Goal: Task Accomplishment & Management: Manage account settings

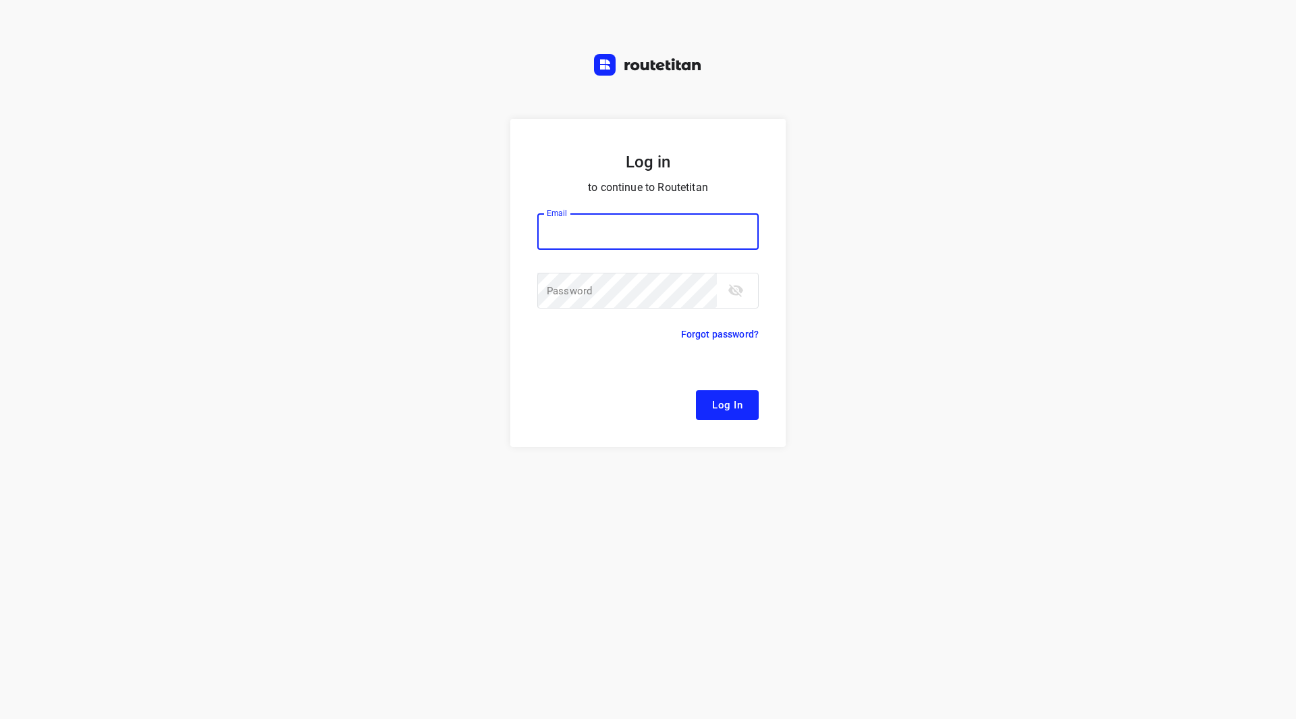
click at [658, 234] on input "email" at bounding box center [647, 231] width 221 height 36
type input "[EMAIL_ADDRESS][DOMAIN_NAME]"
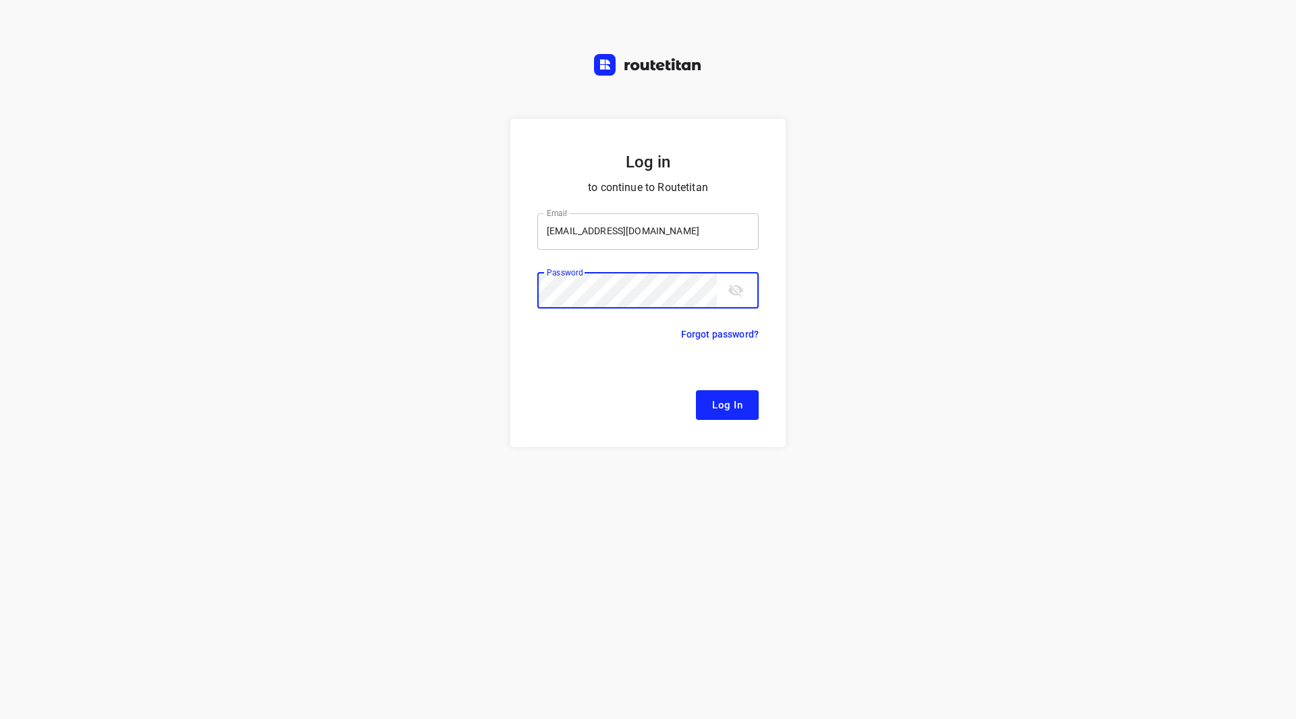
click at [696, 390] on button "Log In" at bounding box center [727, 405] width 63 height 30
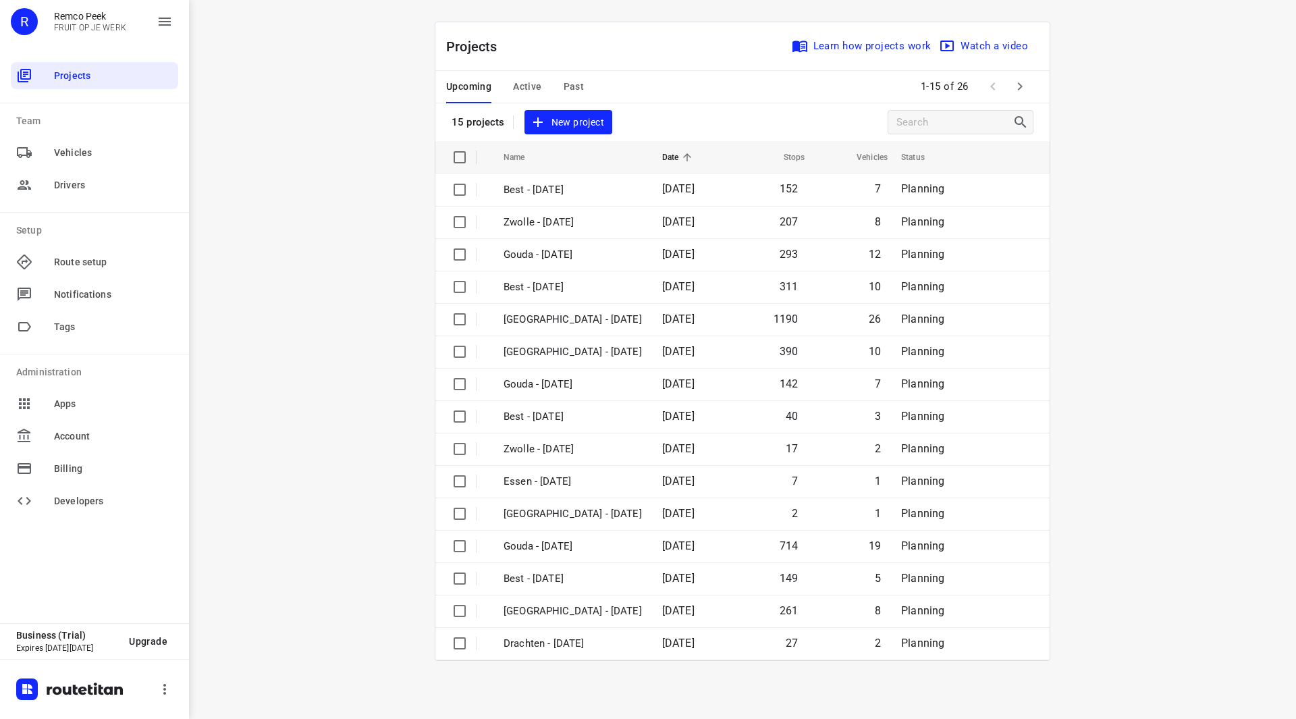
click at [521, 88] on span "Active" at bounding box center [527, 86] width 28 height 17
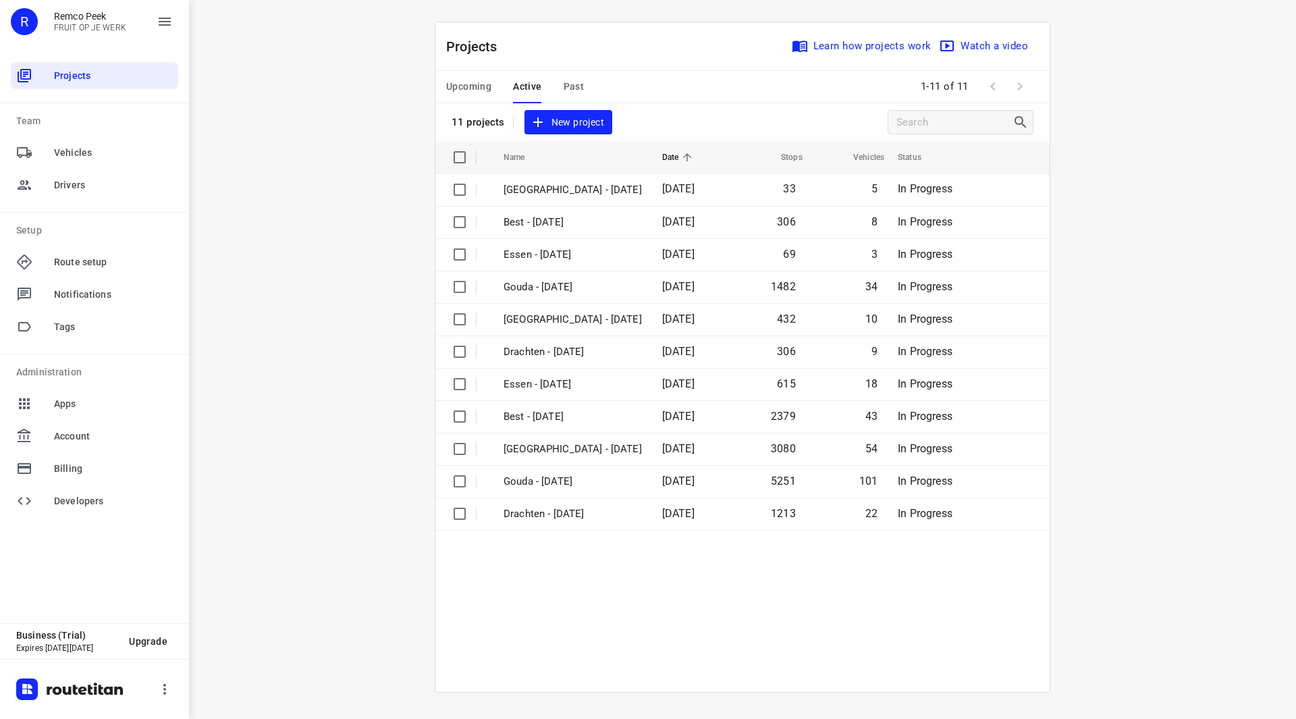
click at [479, 85] on span "Upcoming" at bounding box center [468, 86] width 45 height 17
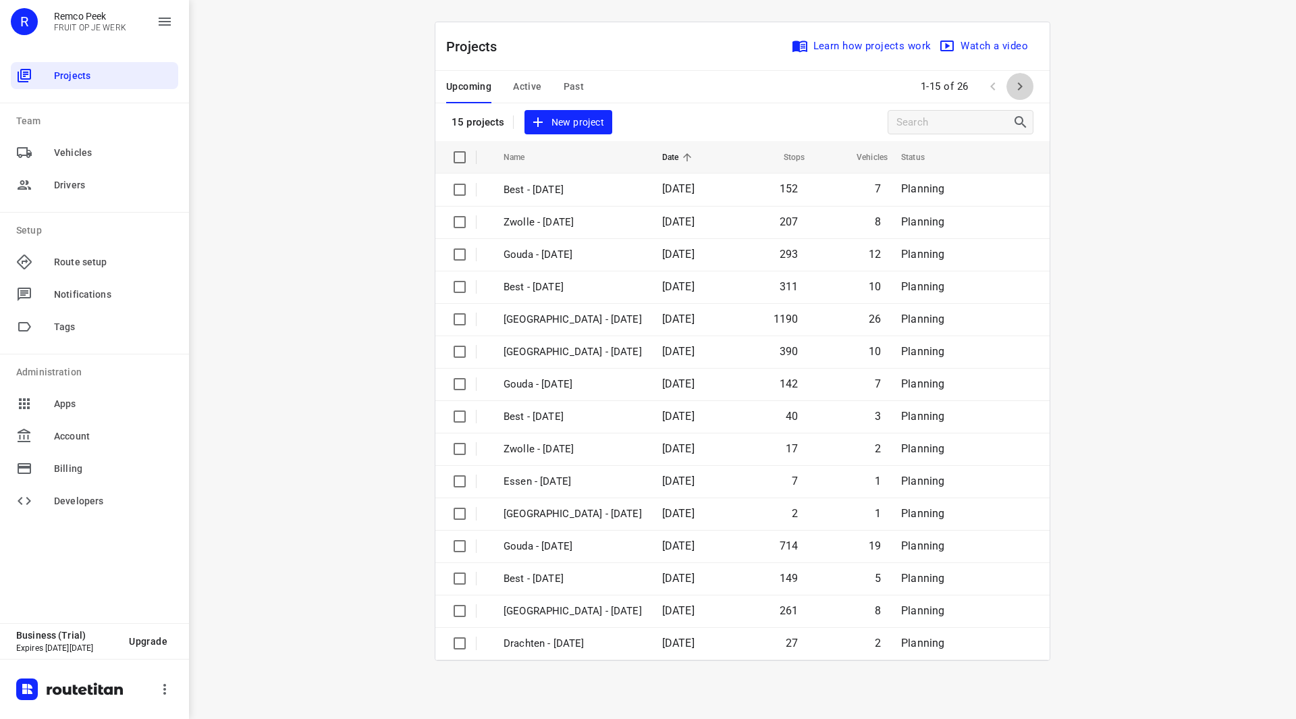
click at [1019, 86] on icon "button" at bounding box center [1020, 86] width 16 height 16
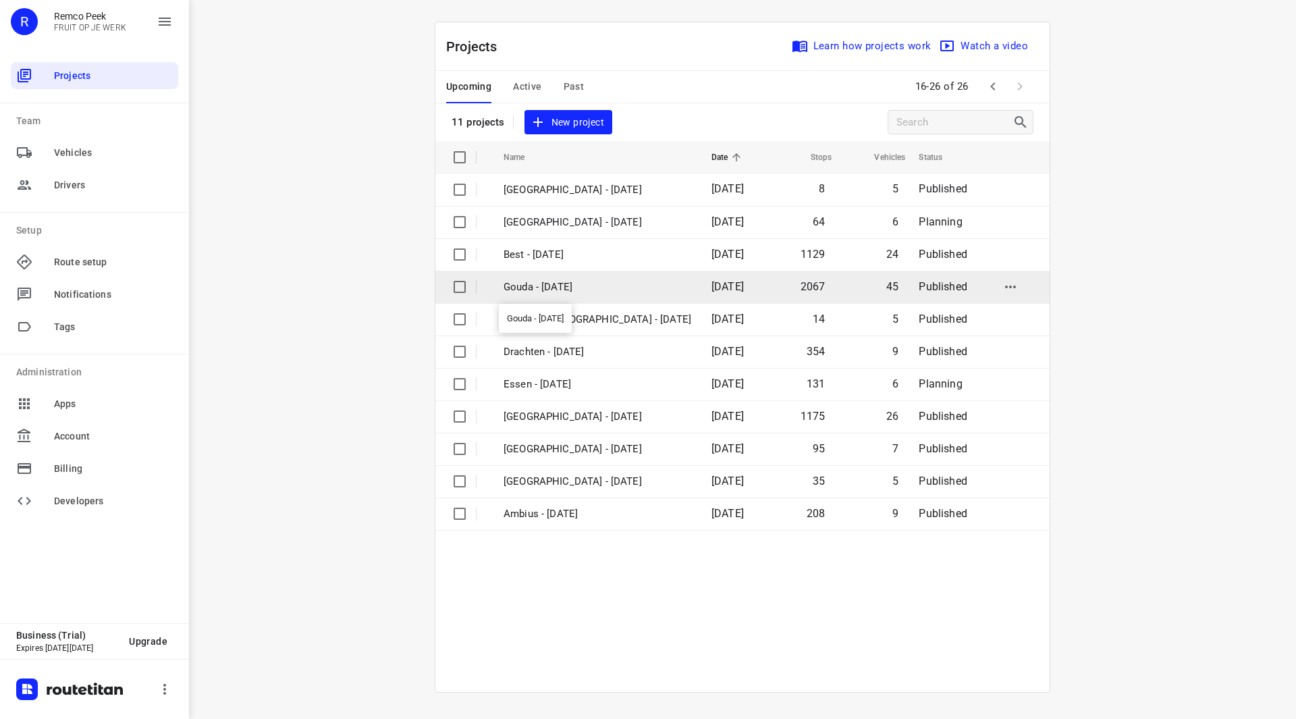
click at [565, 290] on p "Gouda - [DATE]" at bounding box center [598, 287] width 188 height 16
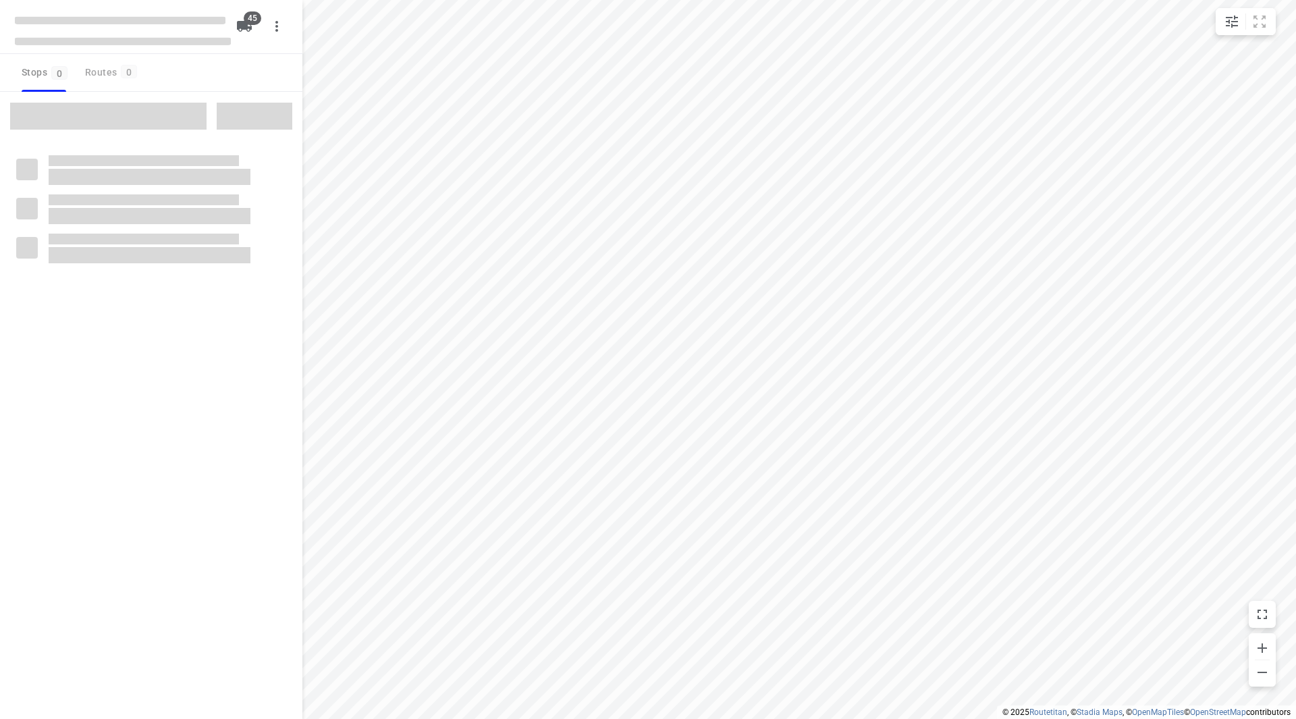
checkbox input "true"
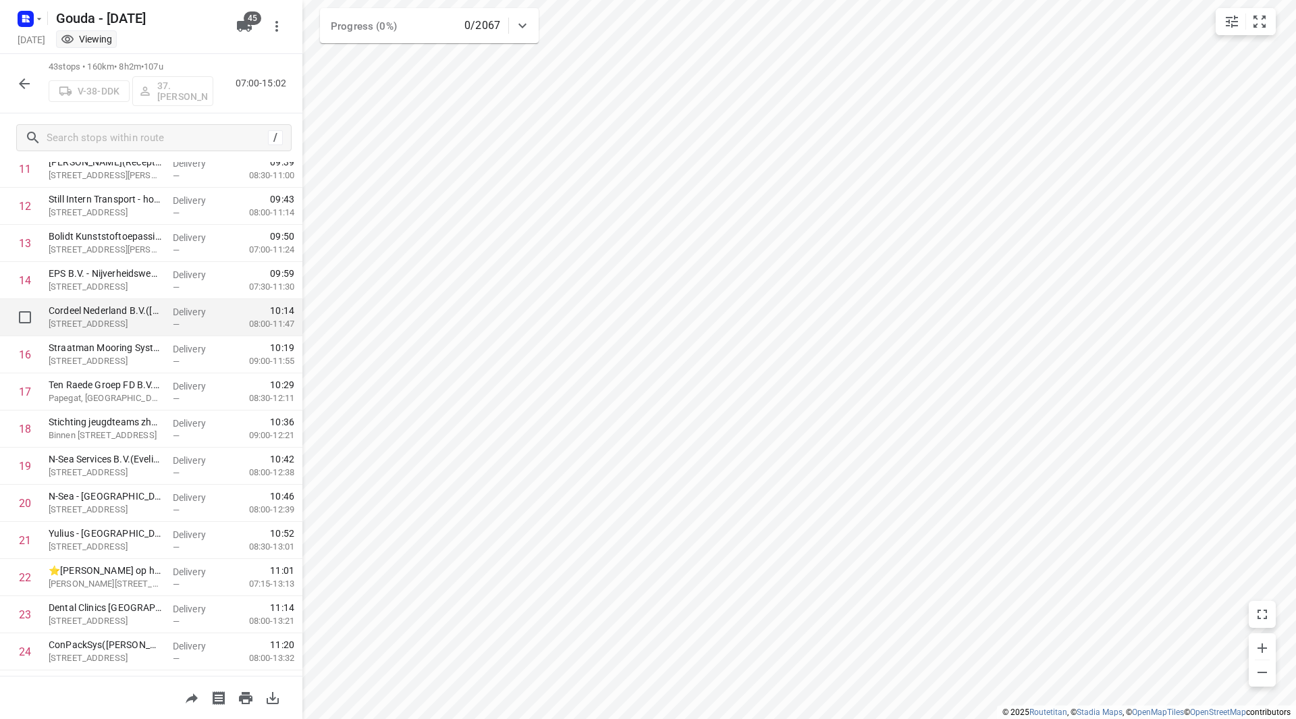
scroll to position [377, 0]
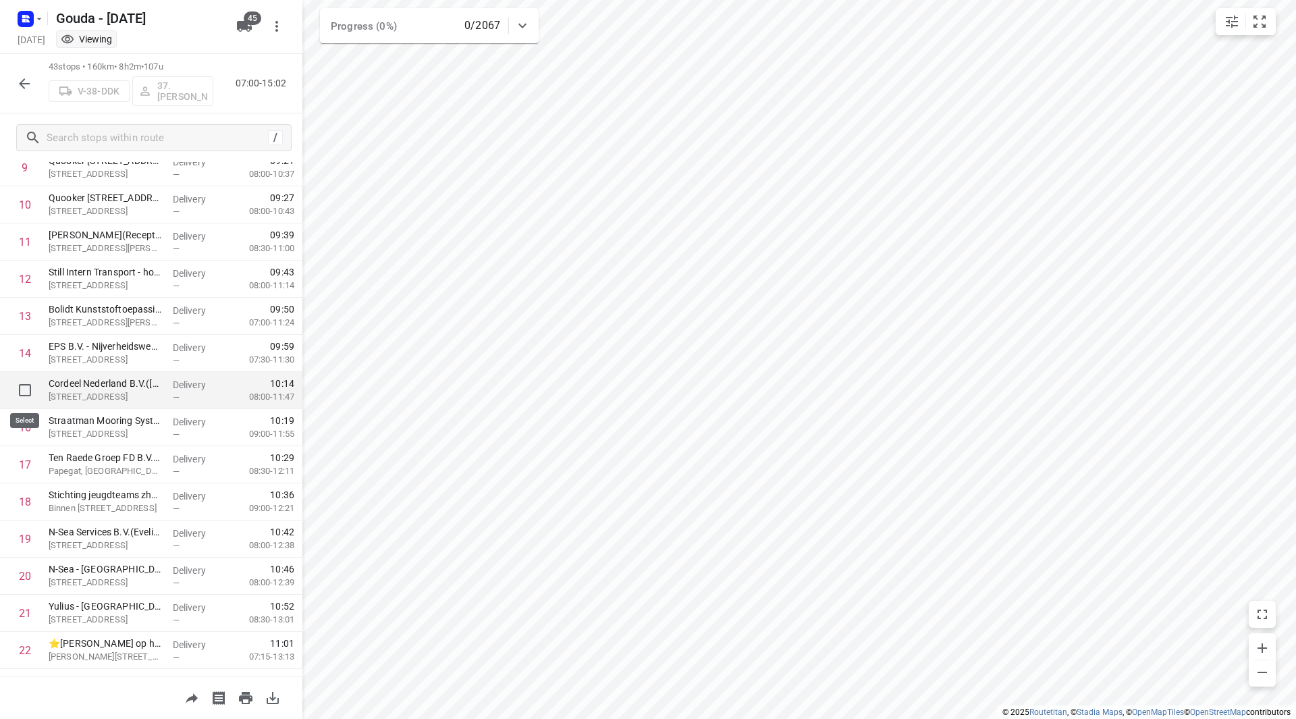
click at [17, 390] on input "checkbox" at bounding box center [24, 390] width 27 height 27
checkbox input "true"
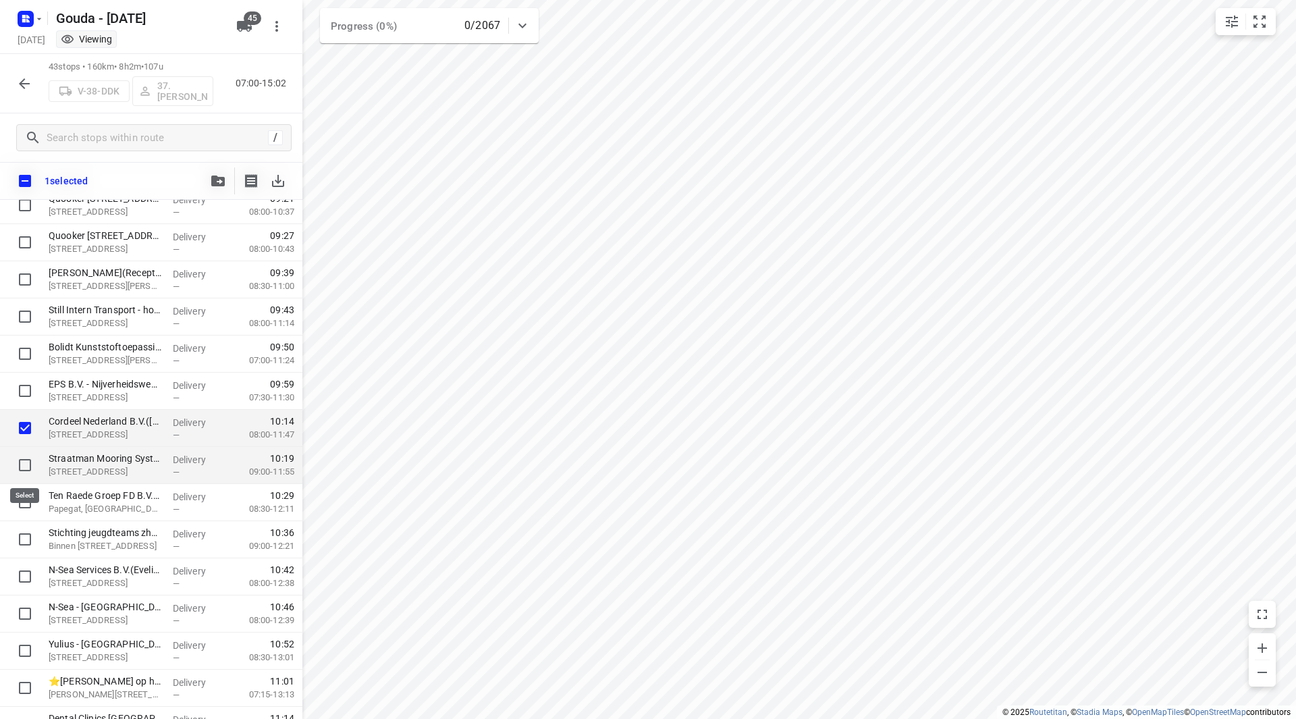
click at [24, 458] on input "checkbox" at bounding box center [24, 465] width 27 height 27
checkbox input "true"
click at [29, 427] on input "checkbox" at bounding box center [24, 428] width 27 height 27
checkbox input "false"
click at [24, 465] on input "checkbox" at bounding box center [24, 465] width 27 height 27
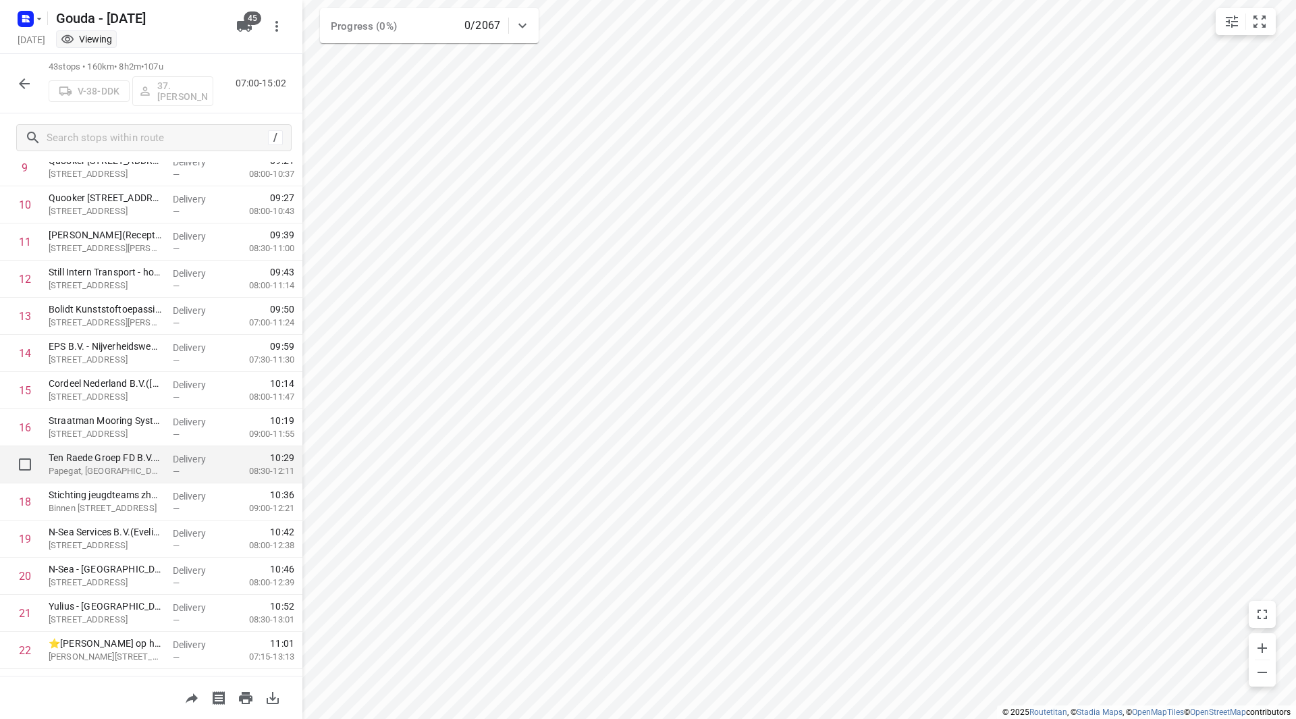
scroll to position [647, 0]
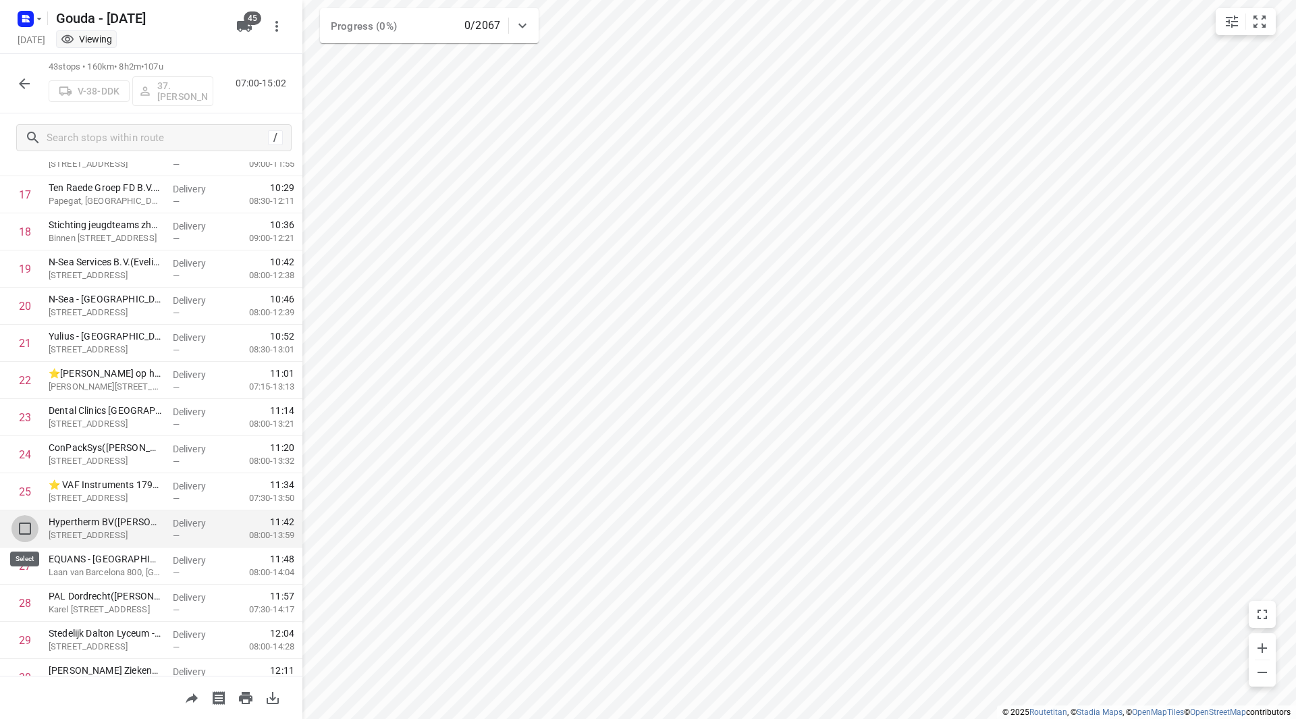
click at [26, 524] on input "checkbox" at bounding box center [24, 528] width 27 height 27
checkbox input "true"
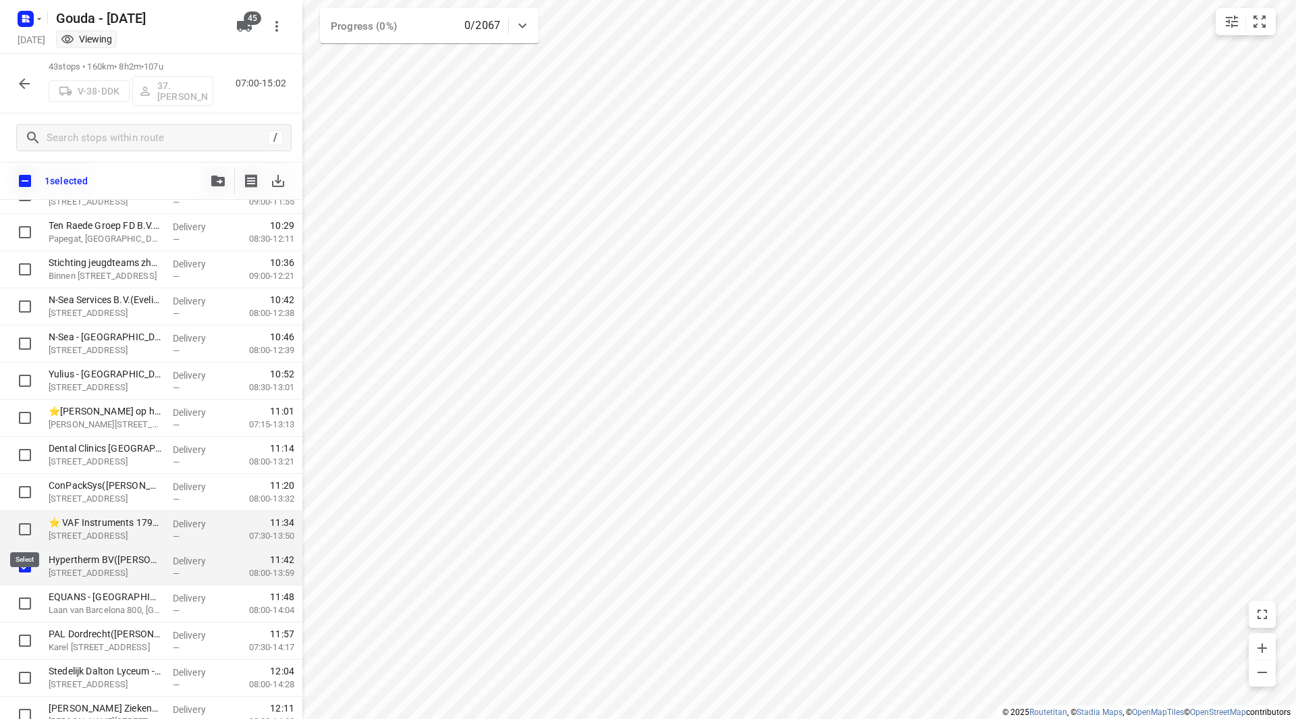
click at [19, 528] on input "checkbox" at bounding box center [24, 529] width 27 height 27
checkbox input "true"
click at [22, 605] on input "checkbox" at bounding box center [24, 603] width 27 height 27
checkbox input "true"
click at [216, 180] on icon "button" at bounding box center [218, 181] width 14 height 11
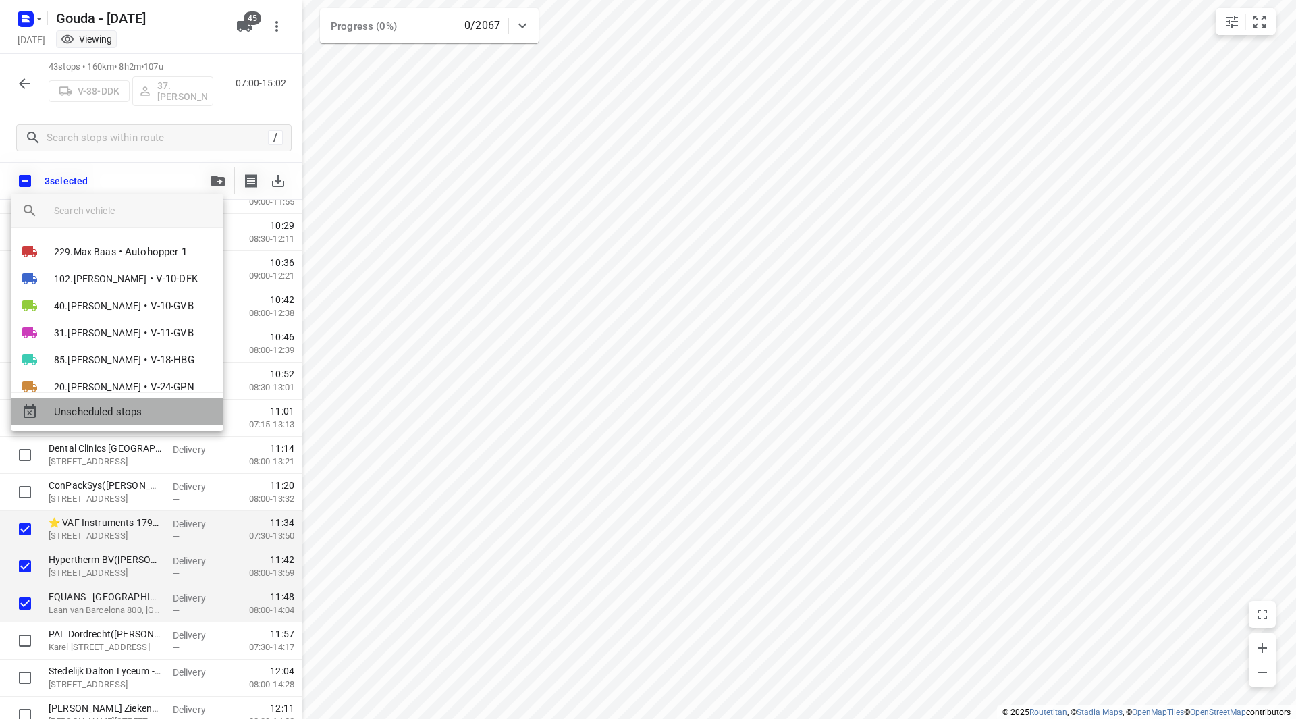
click at [138, 412] on span "Unscheduled stops" at bounding box center [133, 412] width 159 height 16
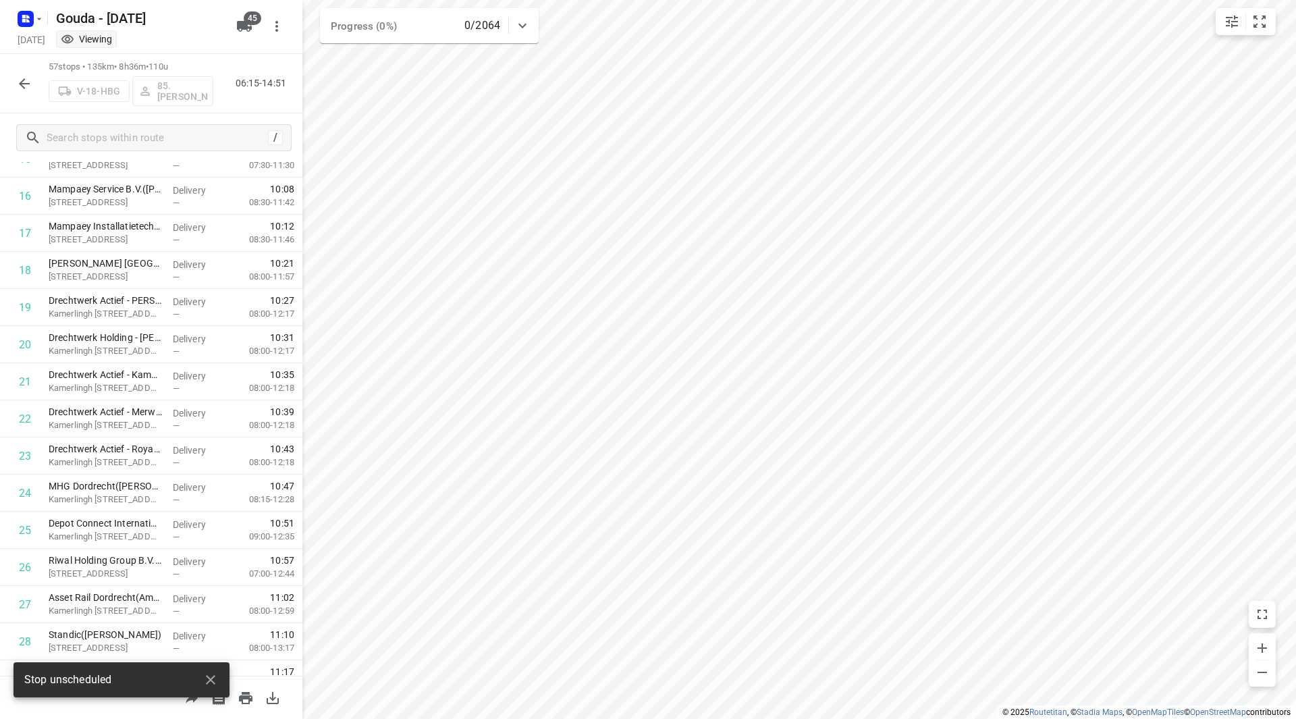
scroll to position [0, 0]
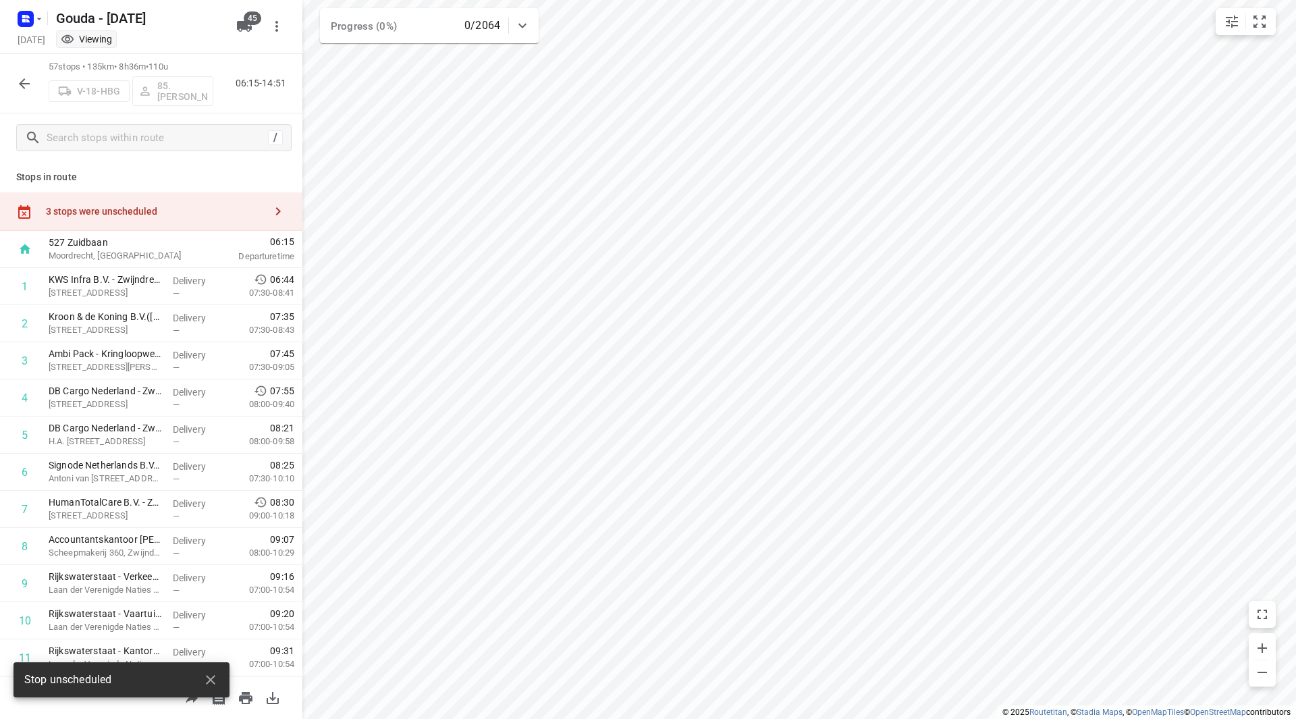
click at [155, 215] on div "3 stops were unscheduled" at bounding box center [155, 211] width 219 height 11
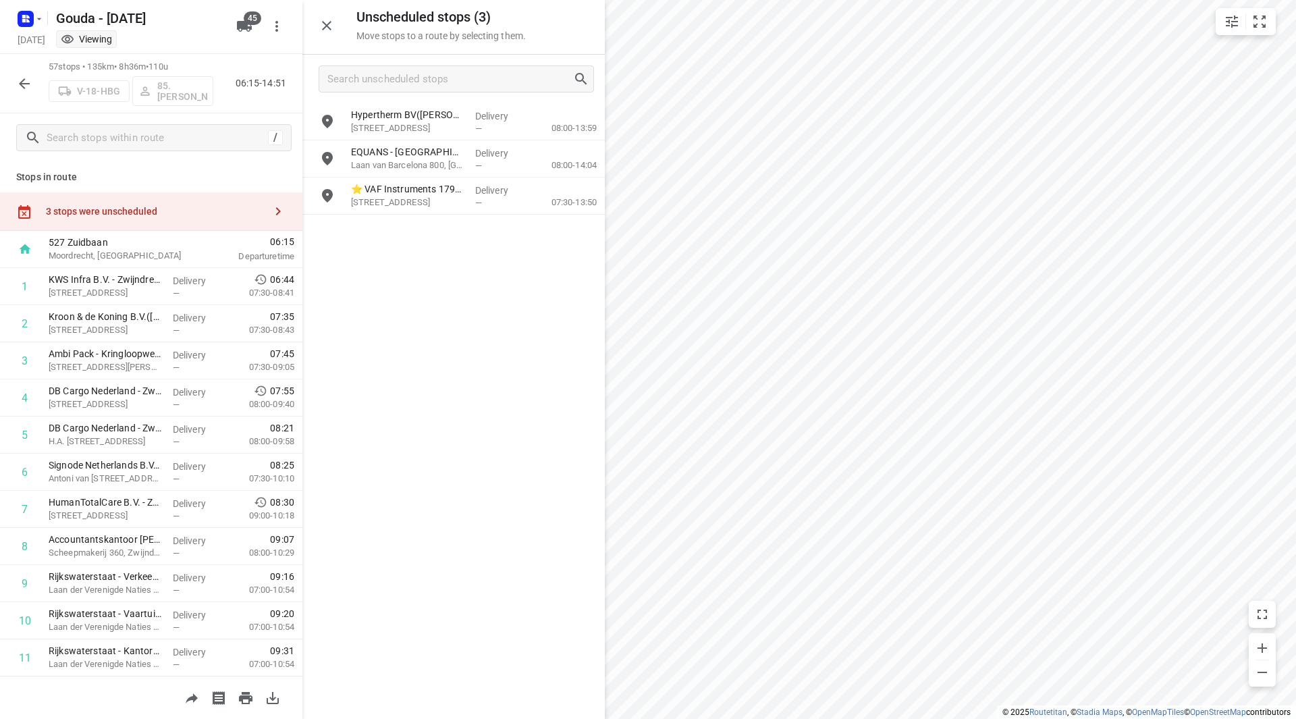
click at [24, 79] on icon "button" at bounding box center [24, 83] width 11 height 11
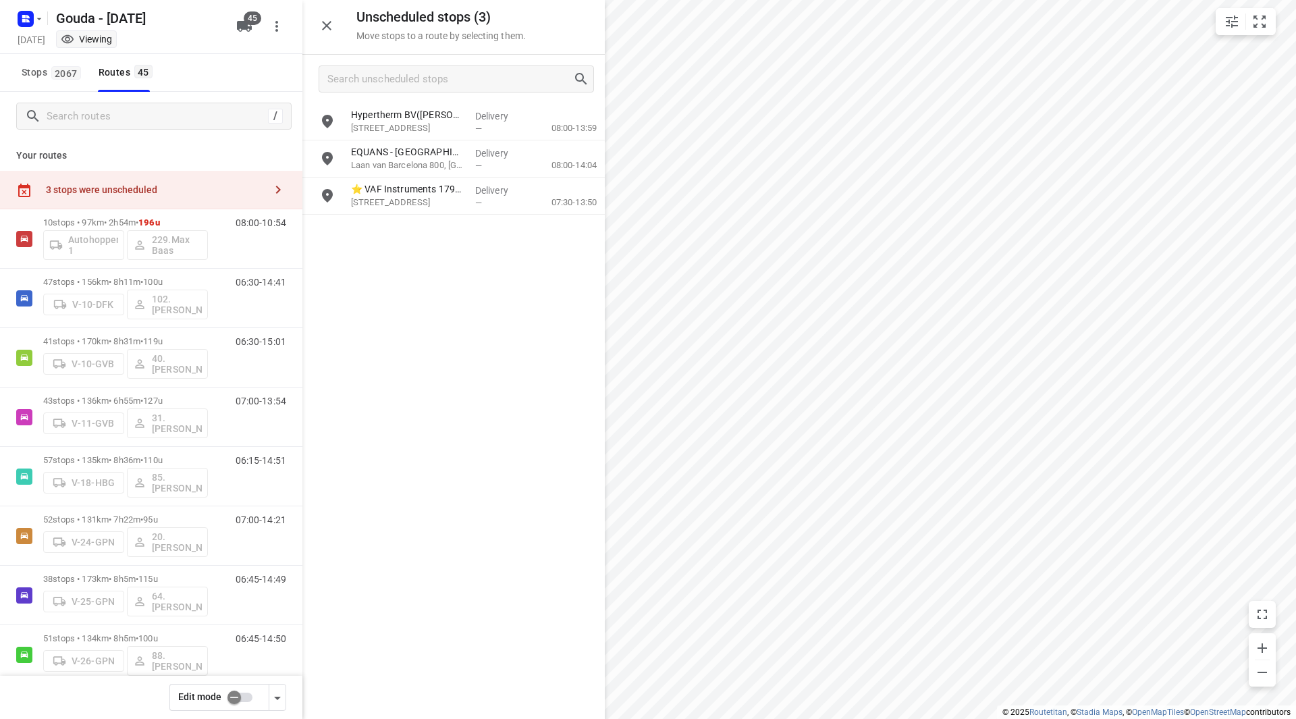
click at [240, 695] on input "checkbox" at bounding box center [234, 698] width 77 height 26
checkbox input "false"
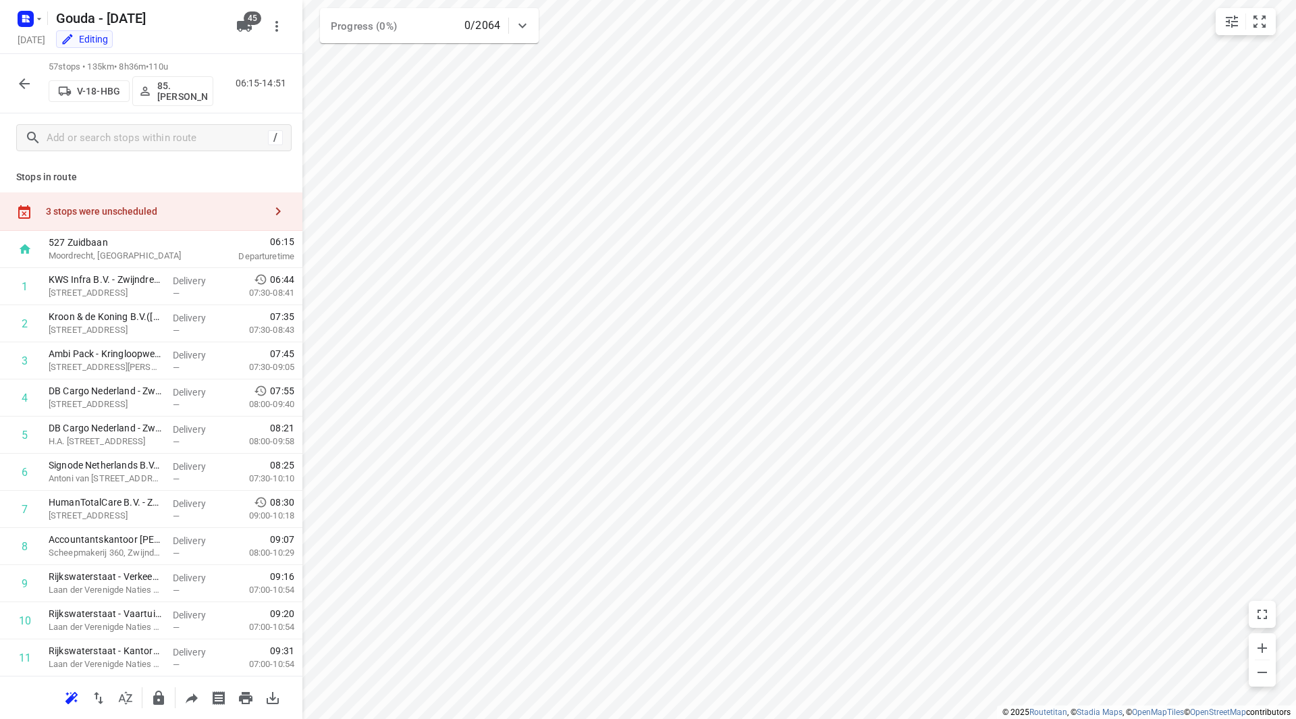
click at [198, 202] on div "3 stops were unscheduled" at bounding box center [151, 211] width 302 height 38
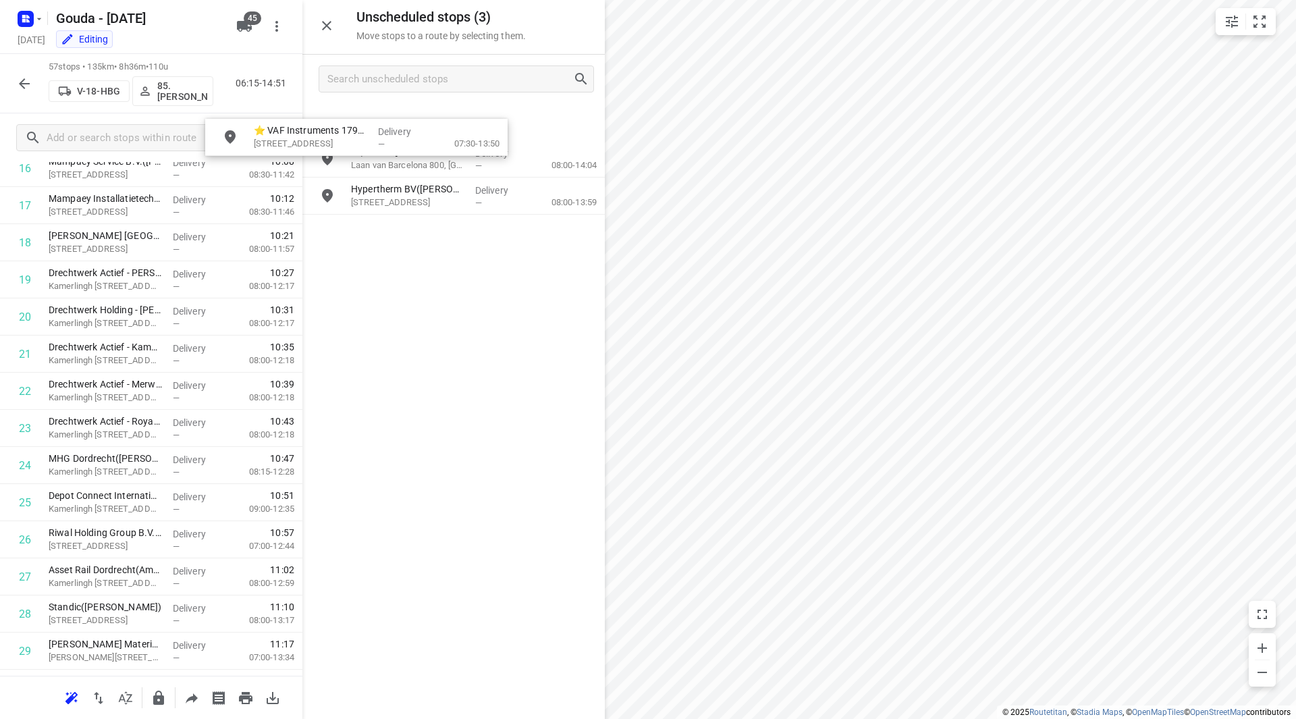
scroll to position [629, 0]
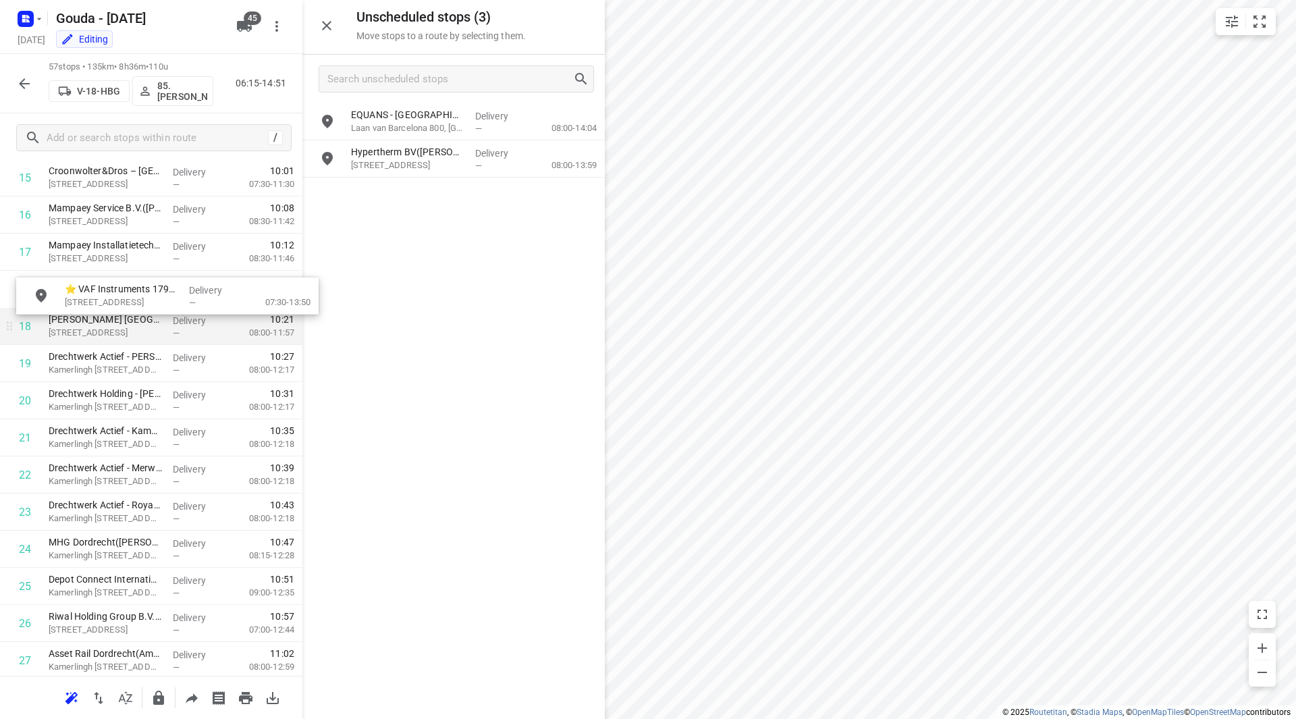
drag, startPoint x: 403, startPoint y: 137, endPoint x: 104, endPoint y: 313, distance: 346.8
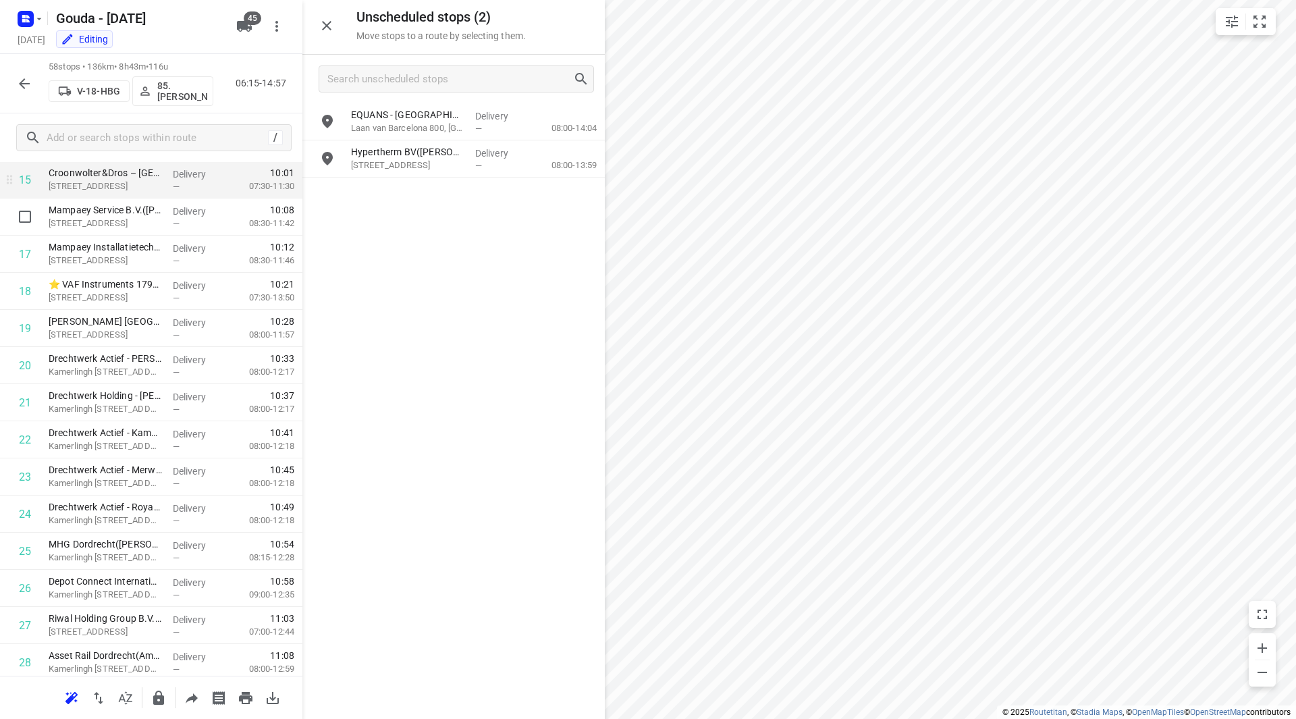
scroll to position [561, 0]
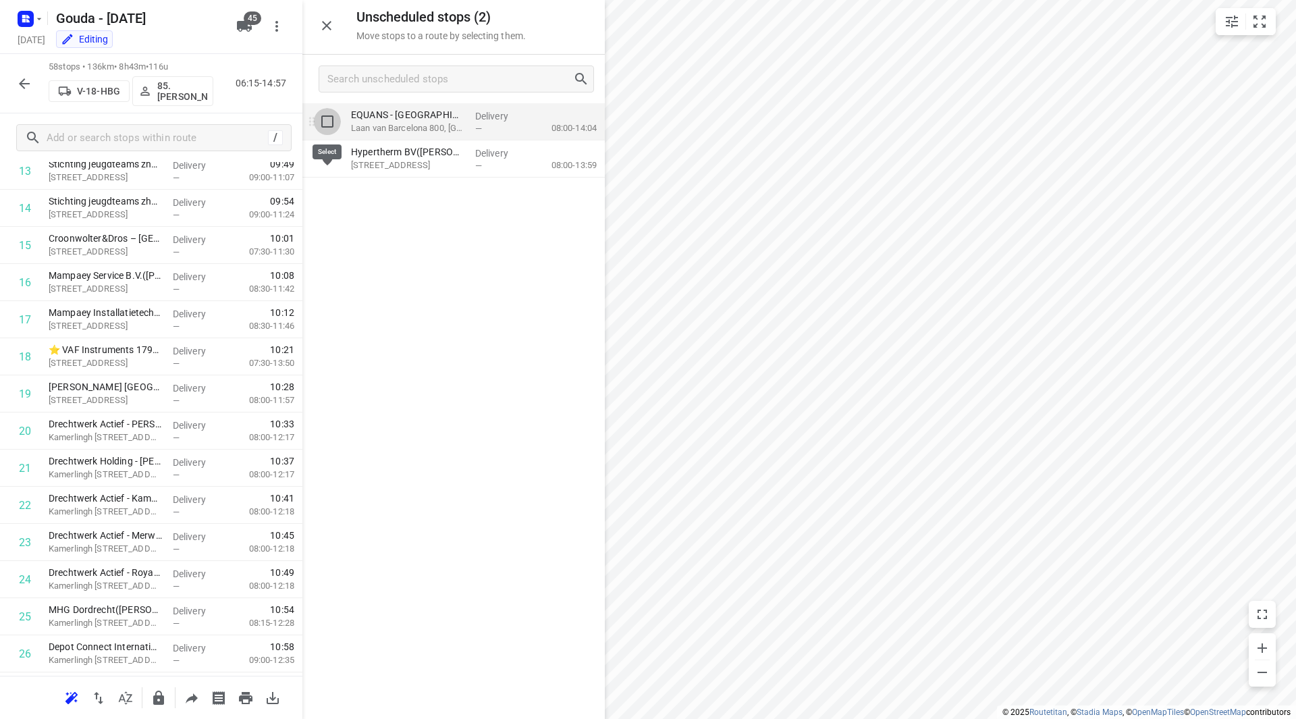
click at [327, 116] on input "grid" at bounding box center [327, 121] width 27 height 27
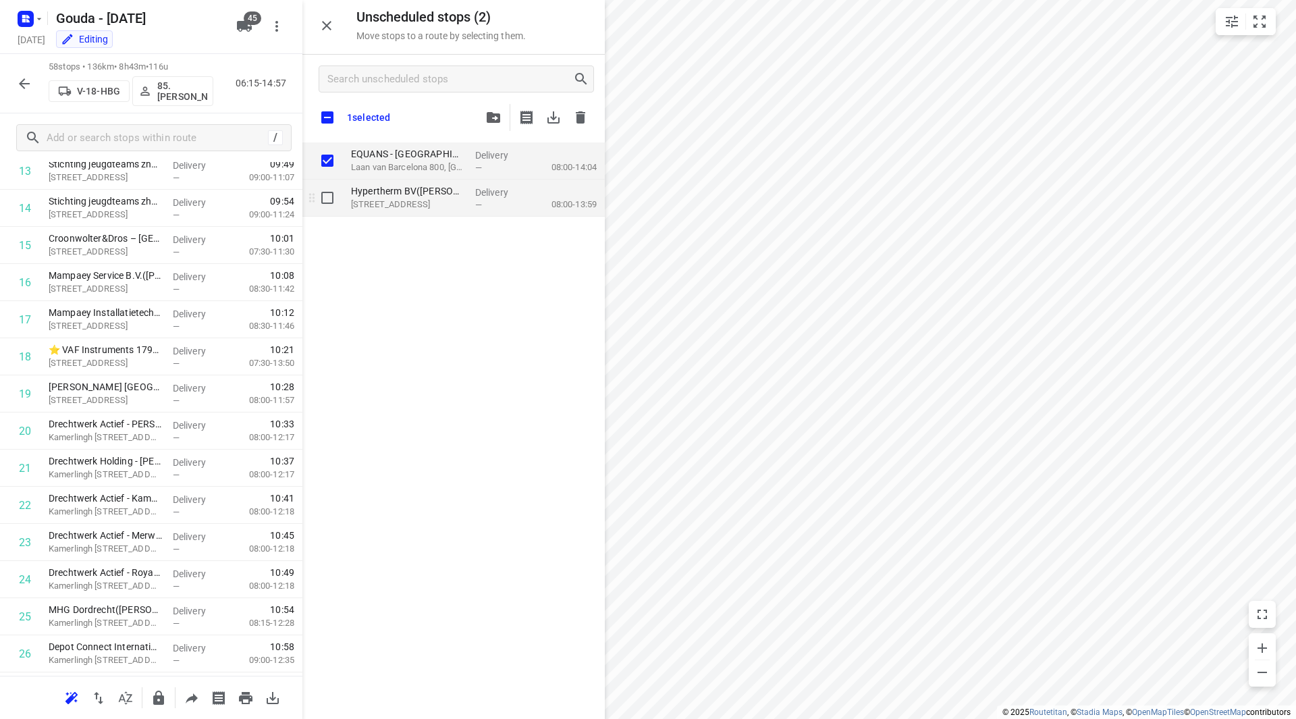
checkbox input "true"
click at [329, 197] on input "grid" at bounding box center [327, 197] width 27 height 27
checkbox input "true"
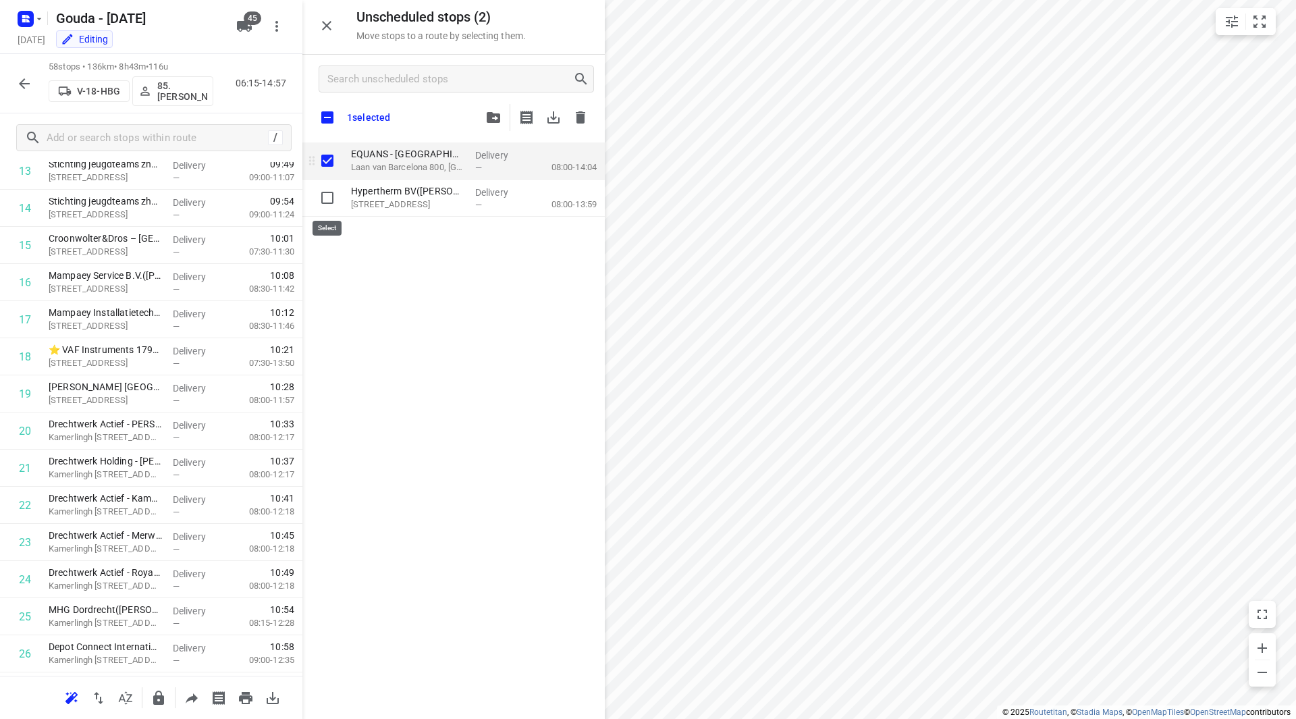
checkbox input "true"
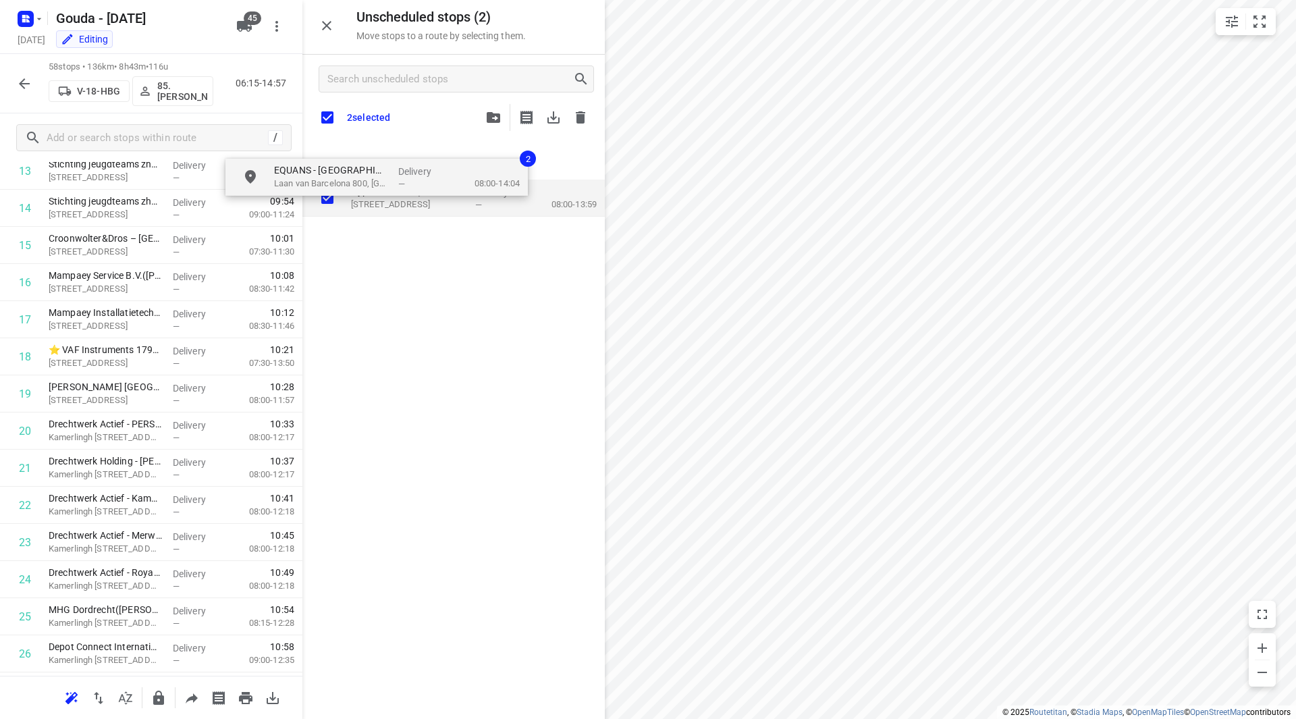
checkbox input "true"
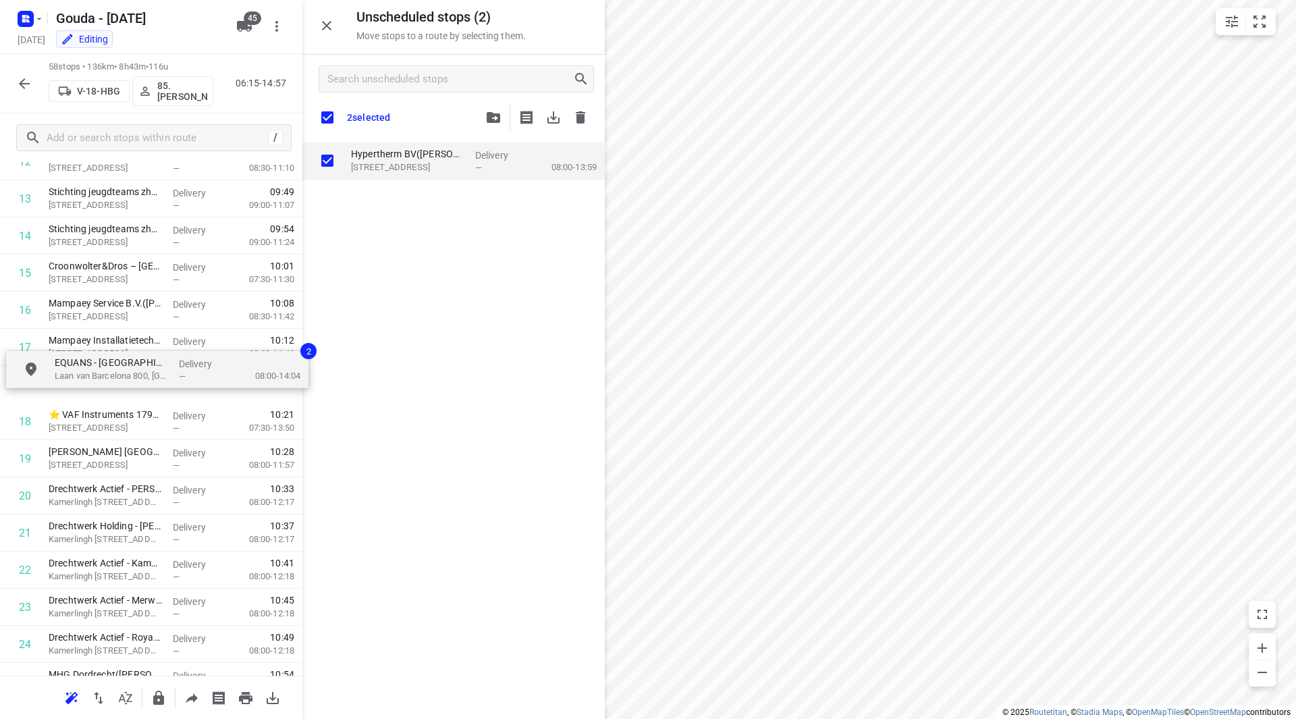
drag, startPoint x: 400, startPoint y: 157, endPoint x: 90, endPoint y: 370, distance: 375.8
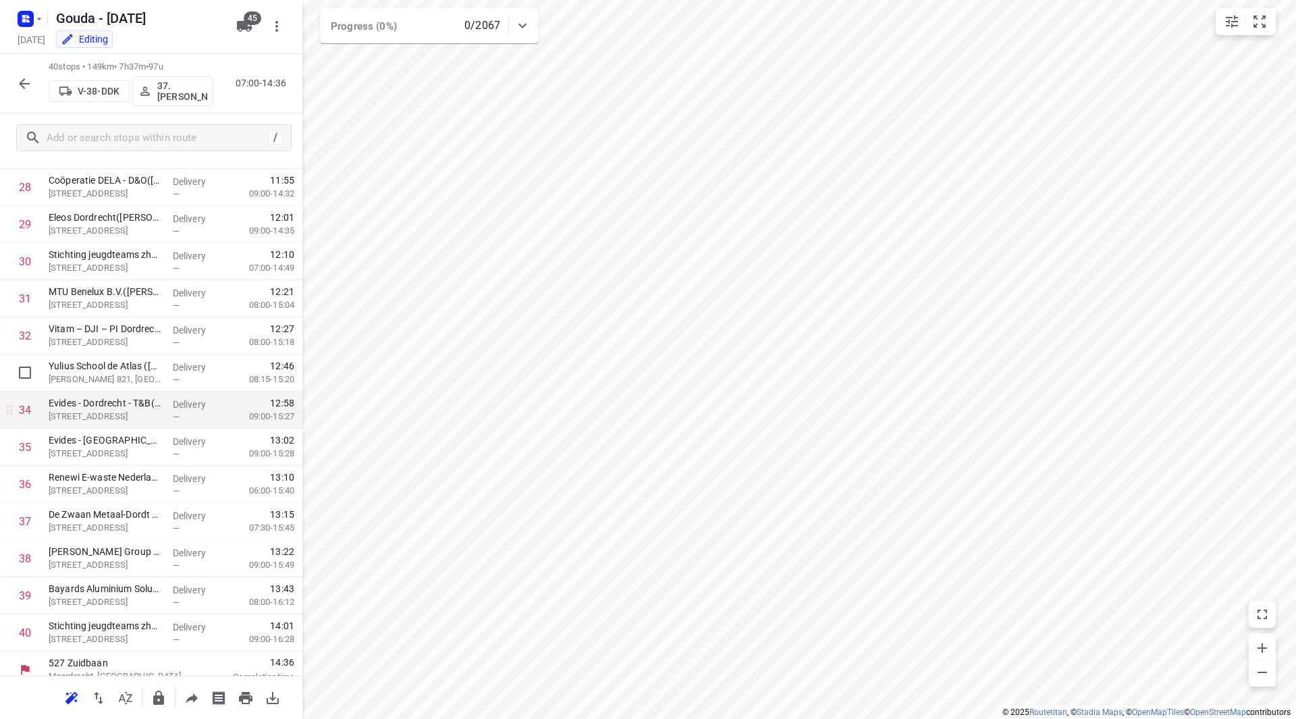
scroll to position [1076, 0]
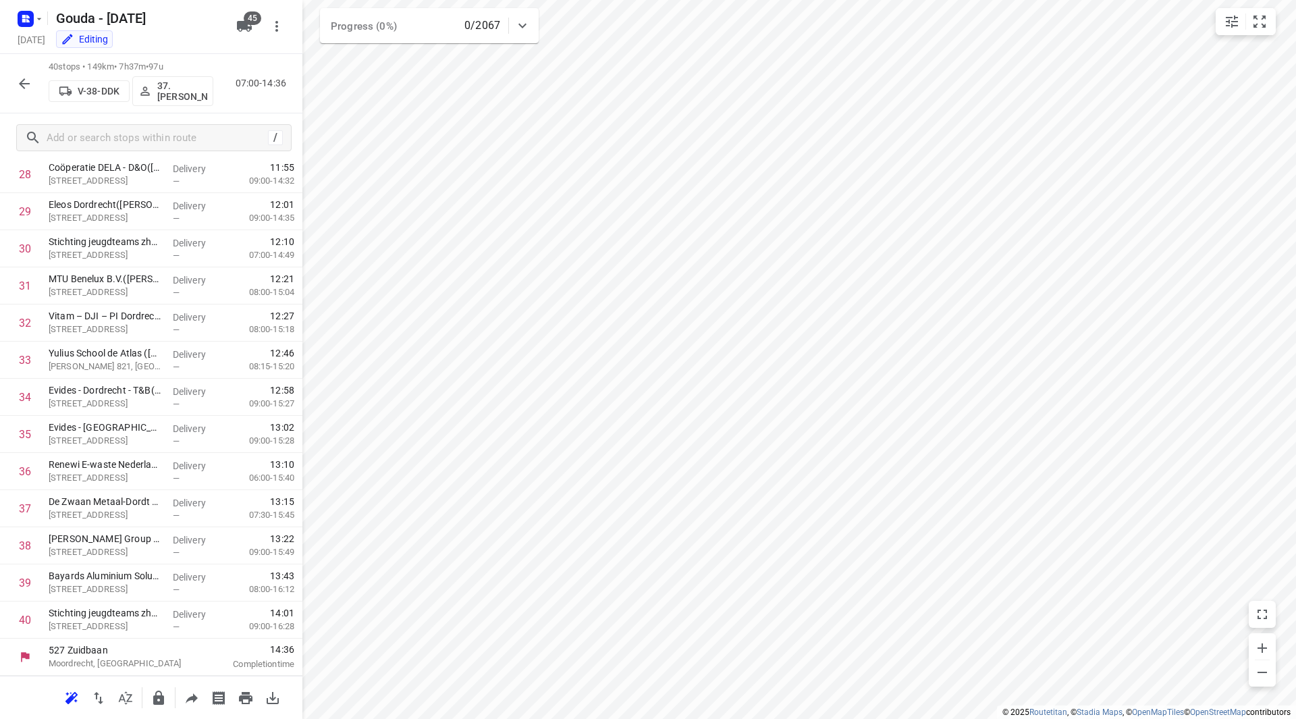
click at [16, 88] on icon "button" at bounding box center [24, 84] width 16 height 16
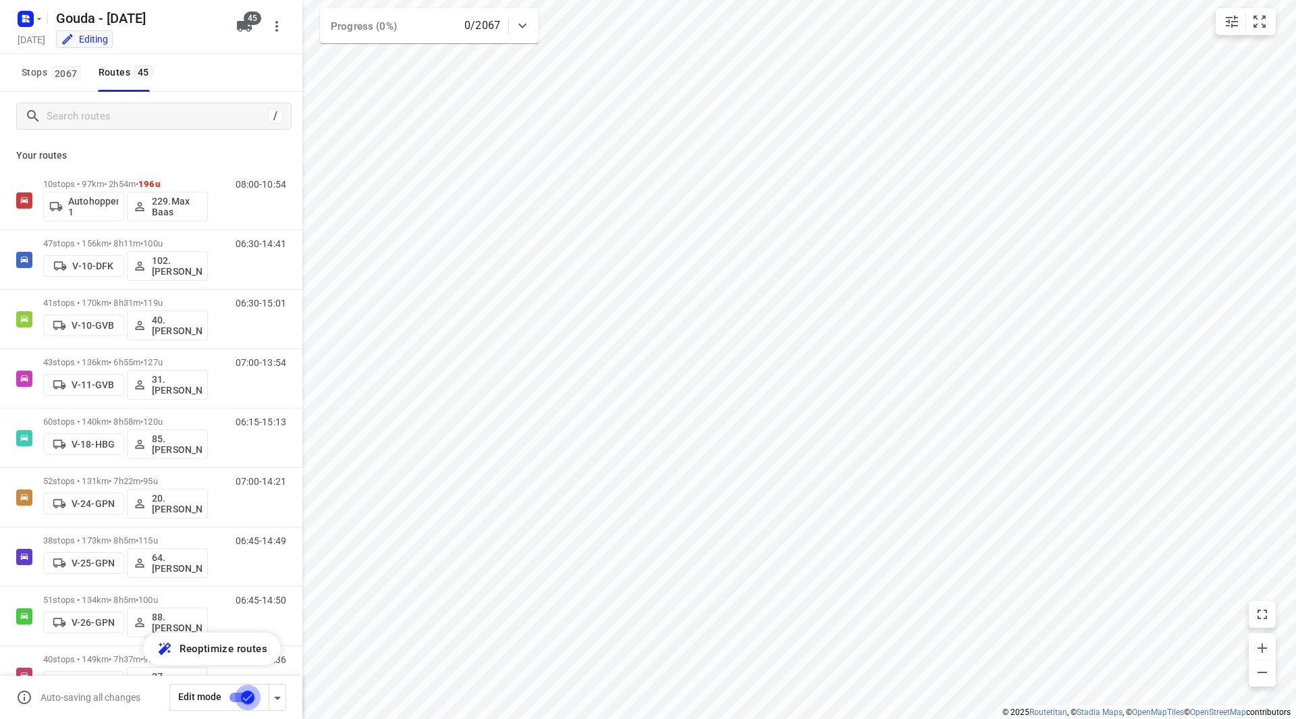
click at [240, 695] on input "checkbox" at bounding box center [247, 698] width 77 height 26
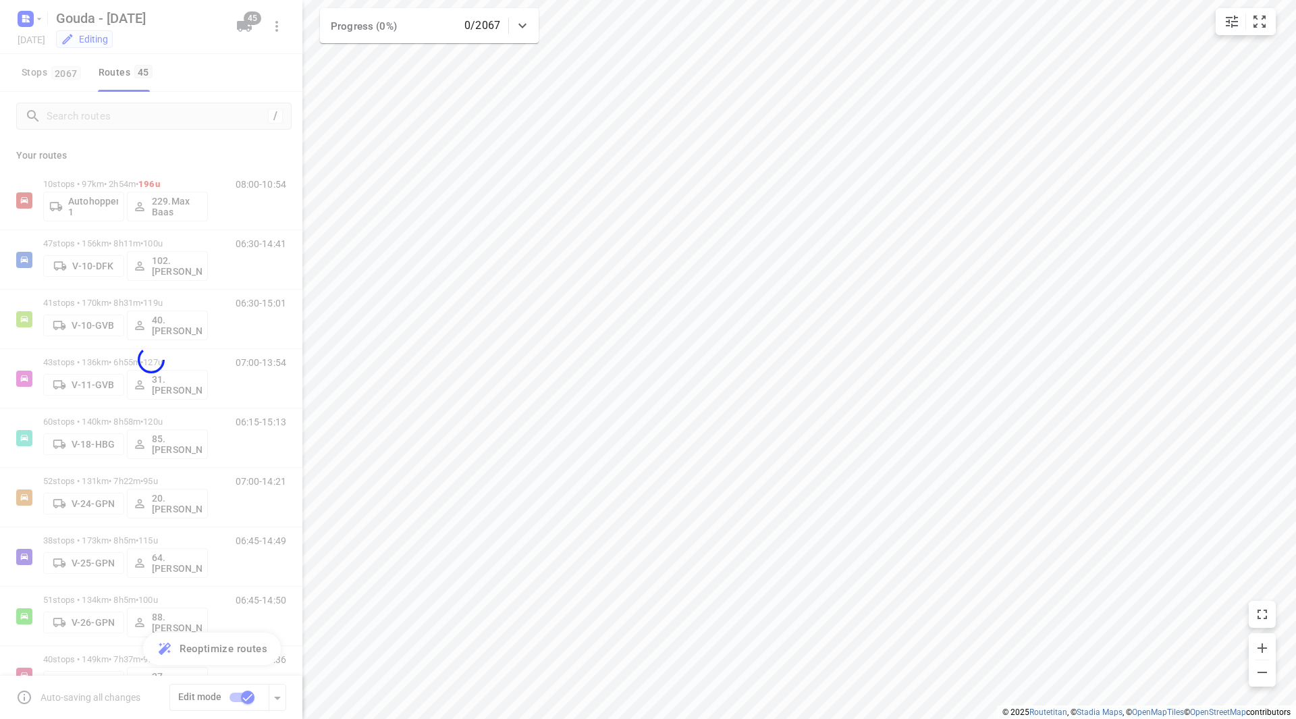
checkbox input "false"
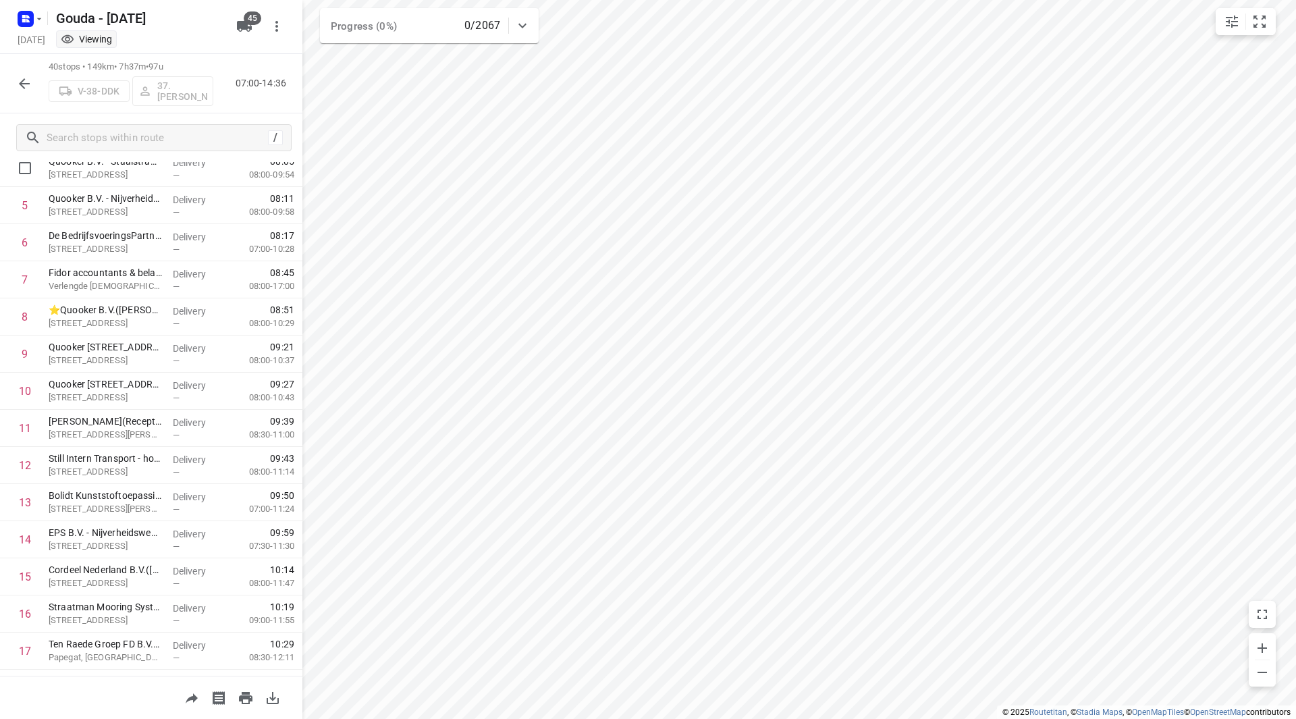
scroll to position [135, 0]
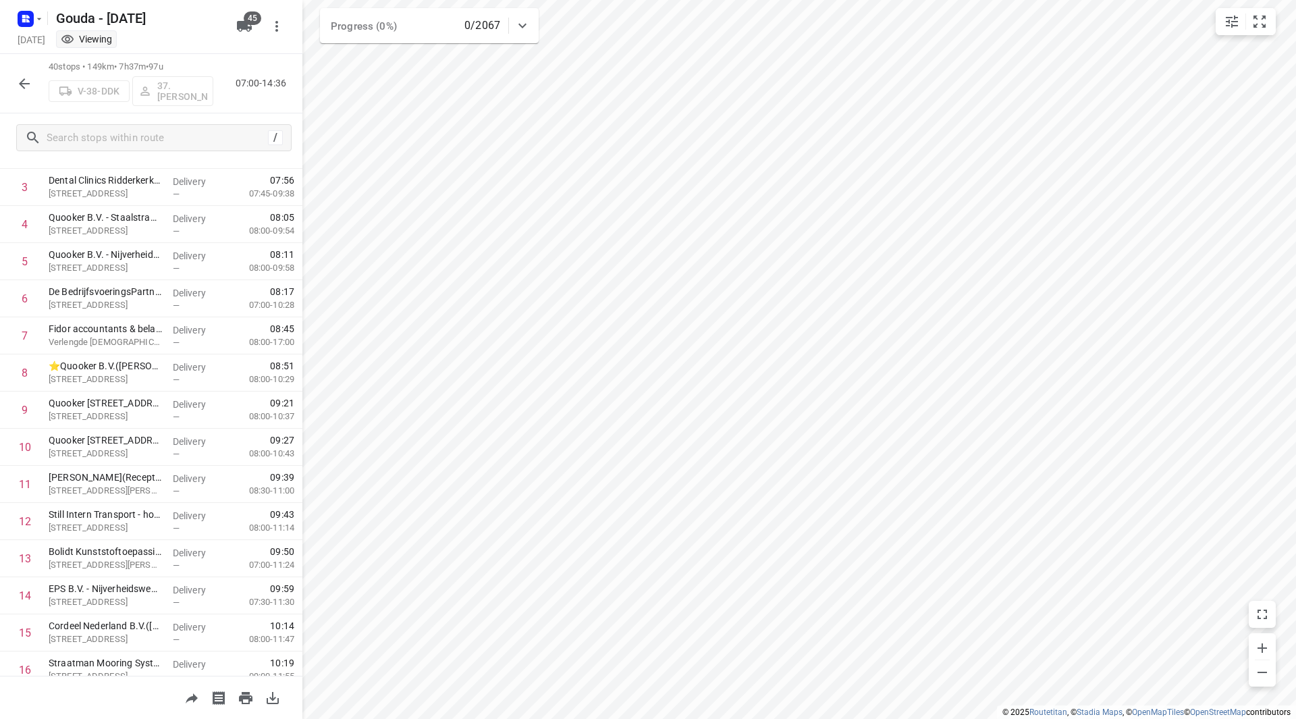
click at [22, 82] on icon "button" at bounding box center [24, 83] width 11 height 11
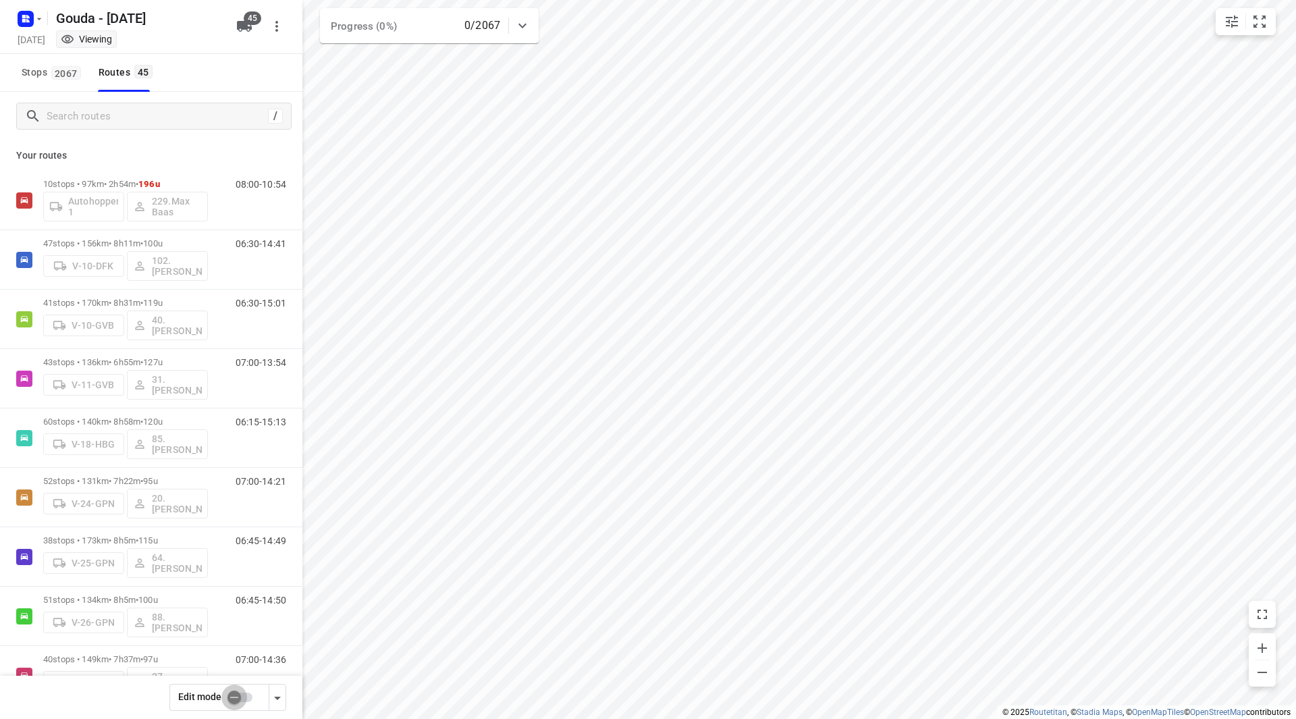
click at [246, 695] on input "checkbox" at bounding box center [234, 698] width 77 height 26
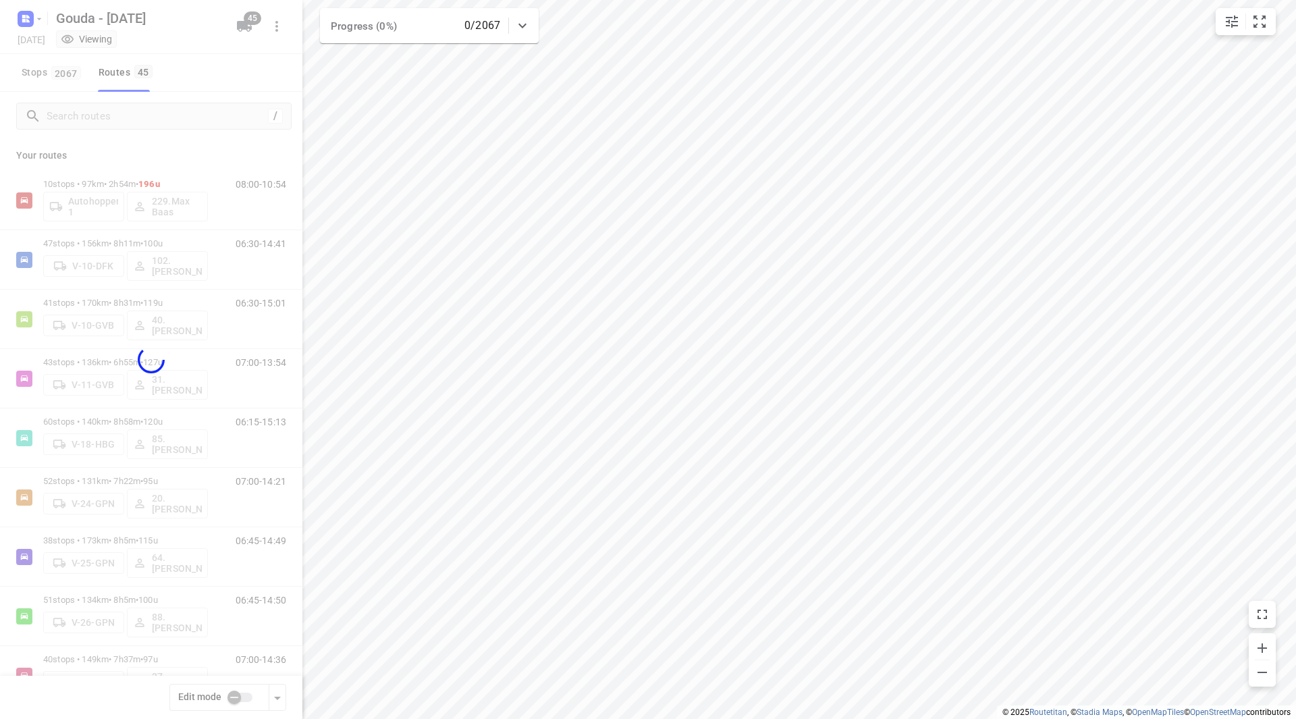
checkbox input "true"
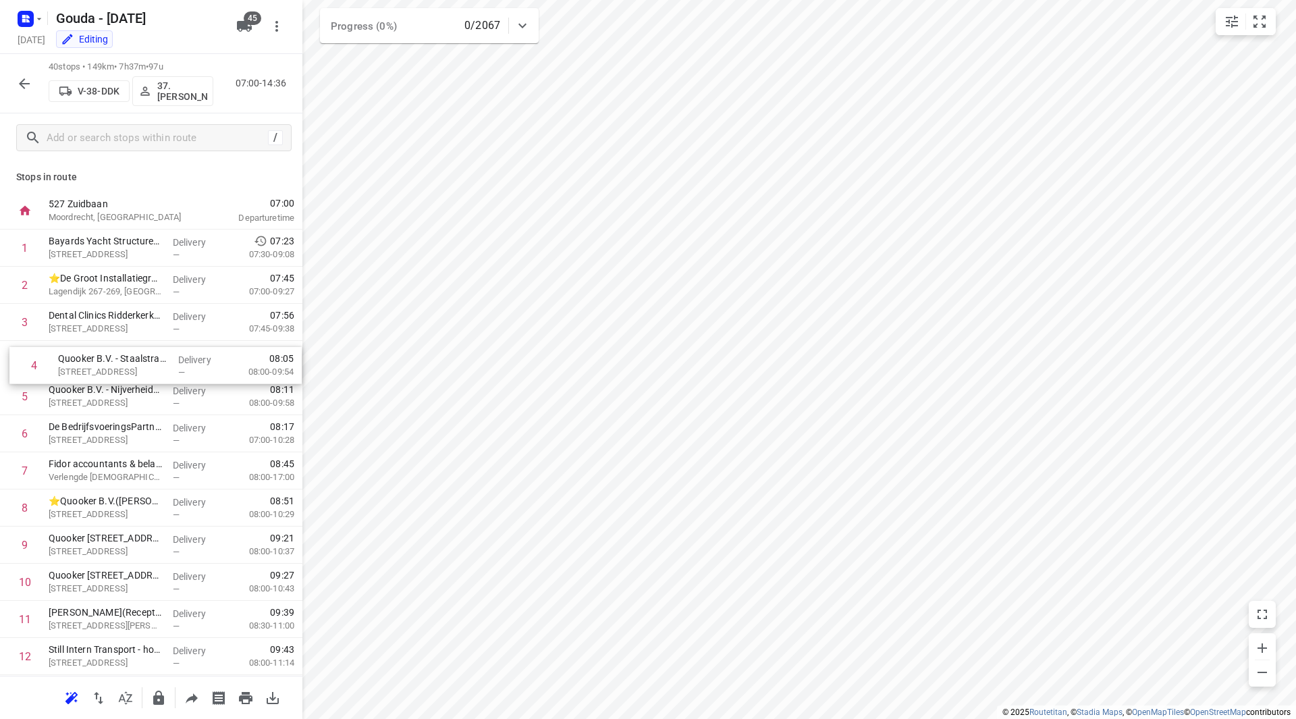
drag, startPoint x: 82, startPoint y: 359, endPoint x: 97, endPoint y: 363, distance: 14.6
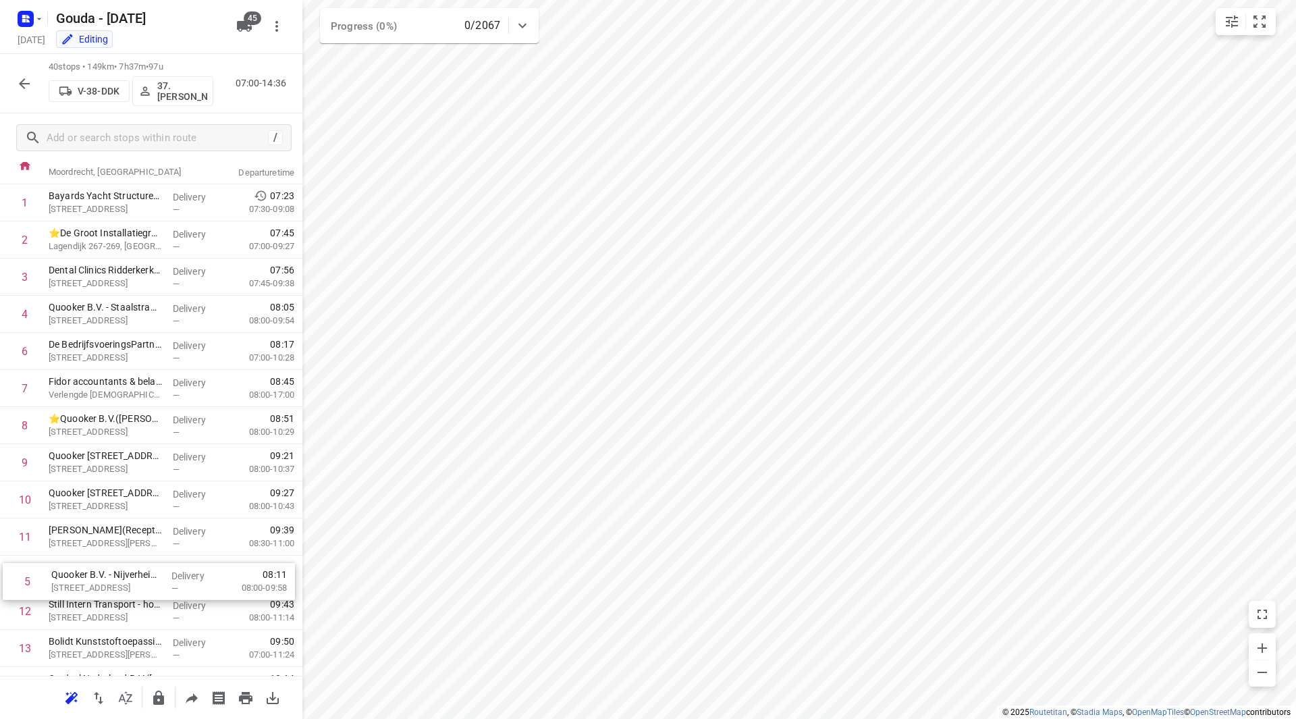
scroll to position [47, 0]
drag, startPoint x: 133, startPoint y: 398, endPoint x: 129, endPoint y: 544, distance: 146.6
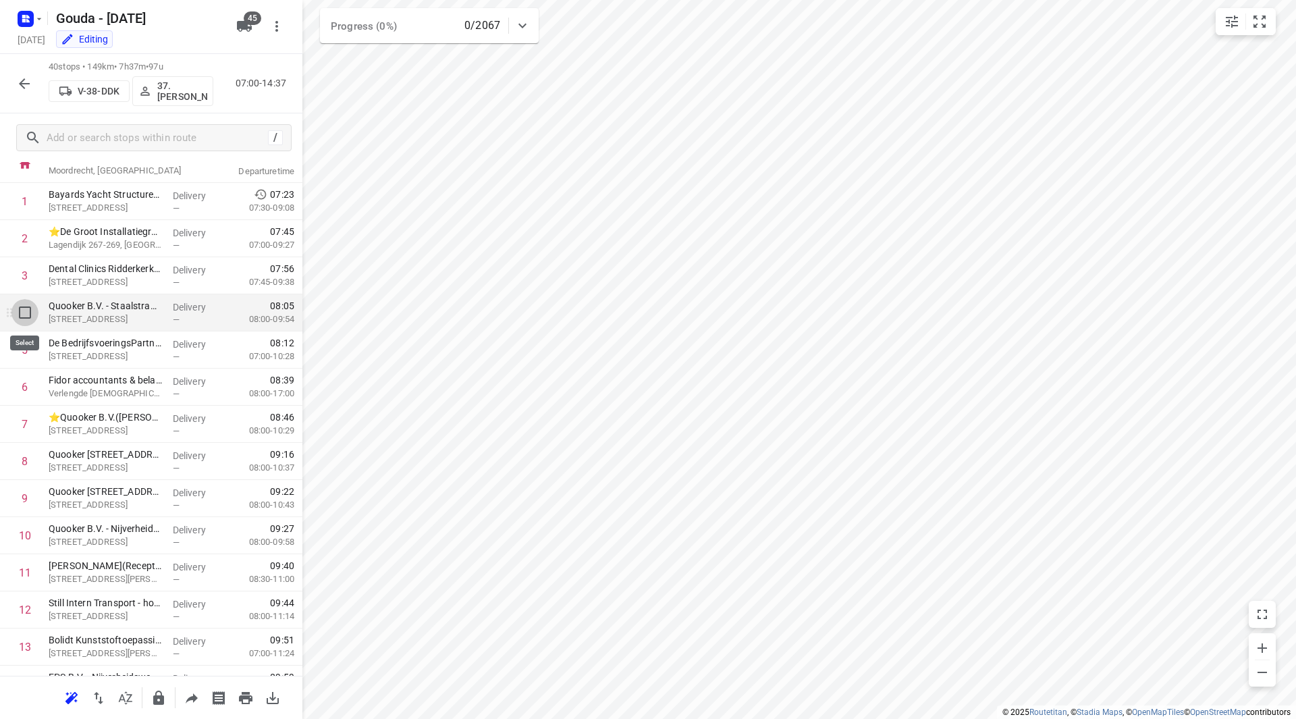
click at [27, 309] on input "checkbox" at bounding box center [24, 312] width 27 height 27
checkbox input "true"
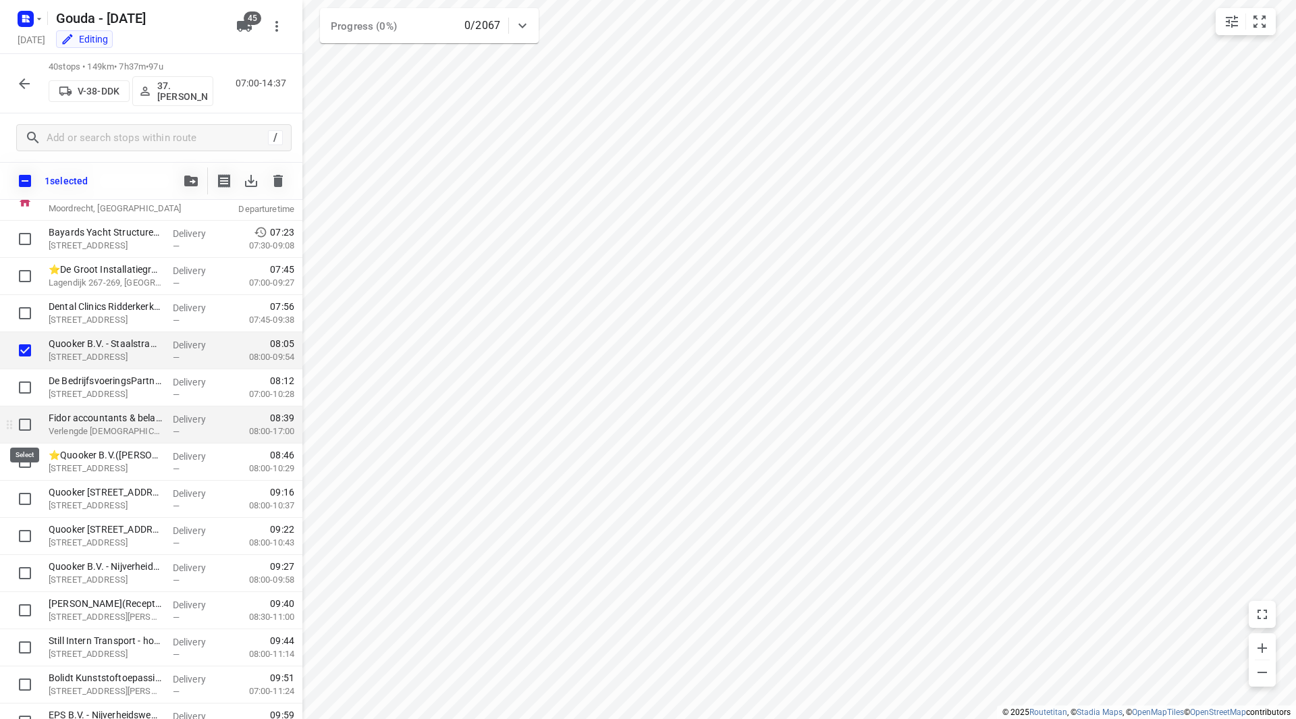
click at [24, 423] on input "checkbox" at bounding box center [24, 424] width 27 height 27
checkbox input "true"
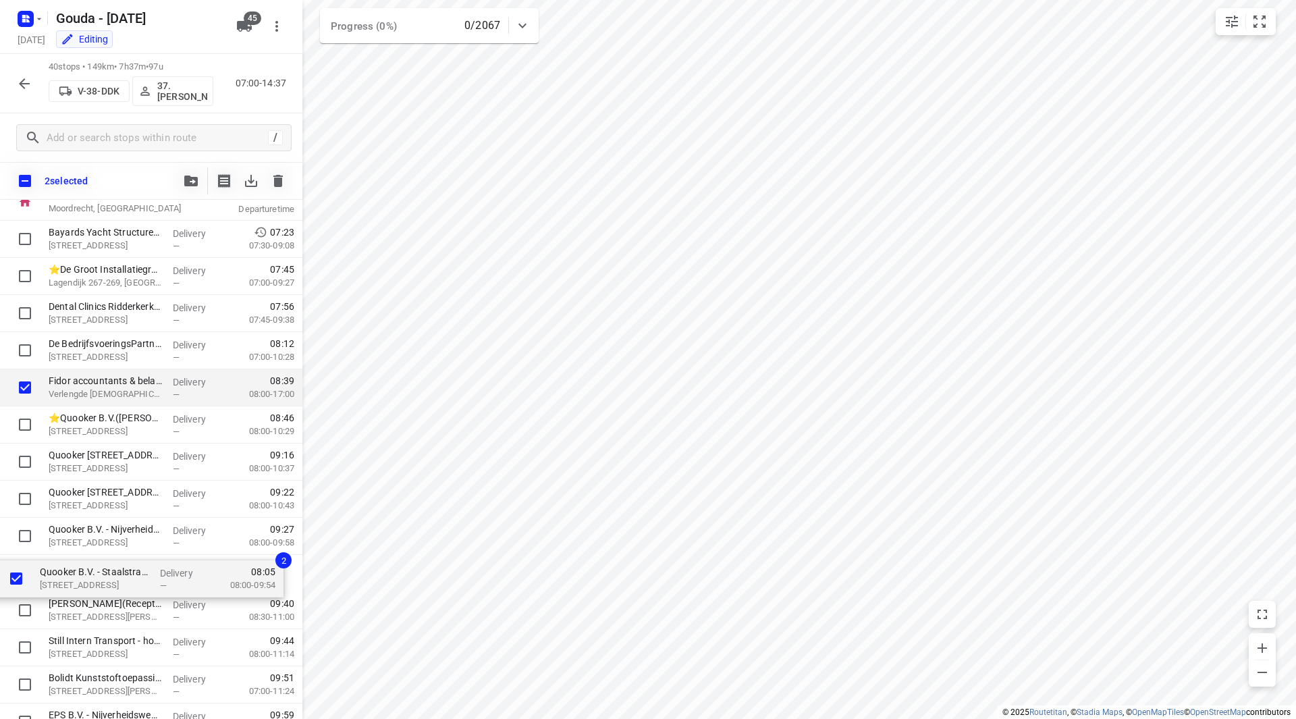
drag, startPoint x: 86, startPoint y: 365, endPoint x: 80, endPoint y: 572, distance: 207.4
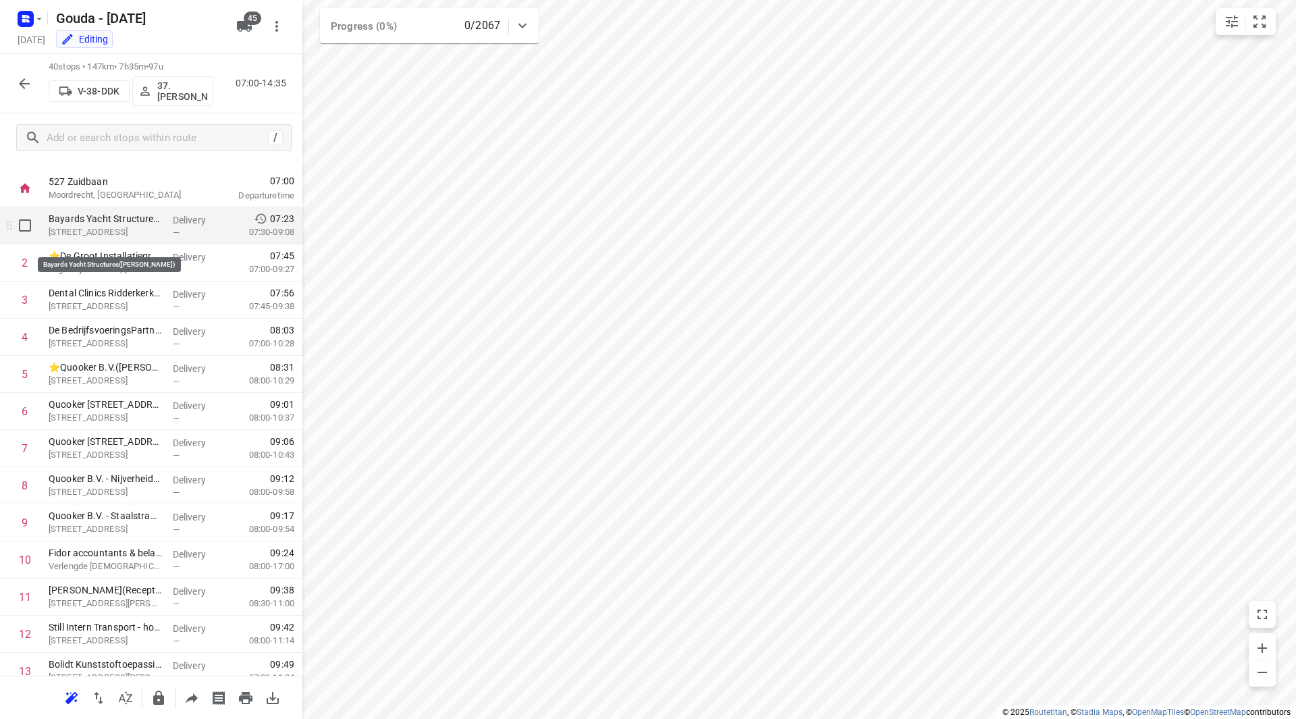
scroll to position [0, 0]
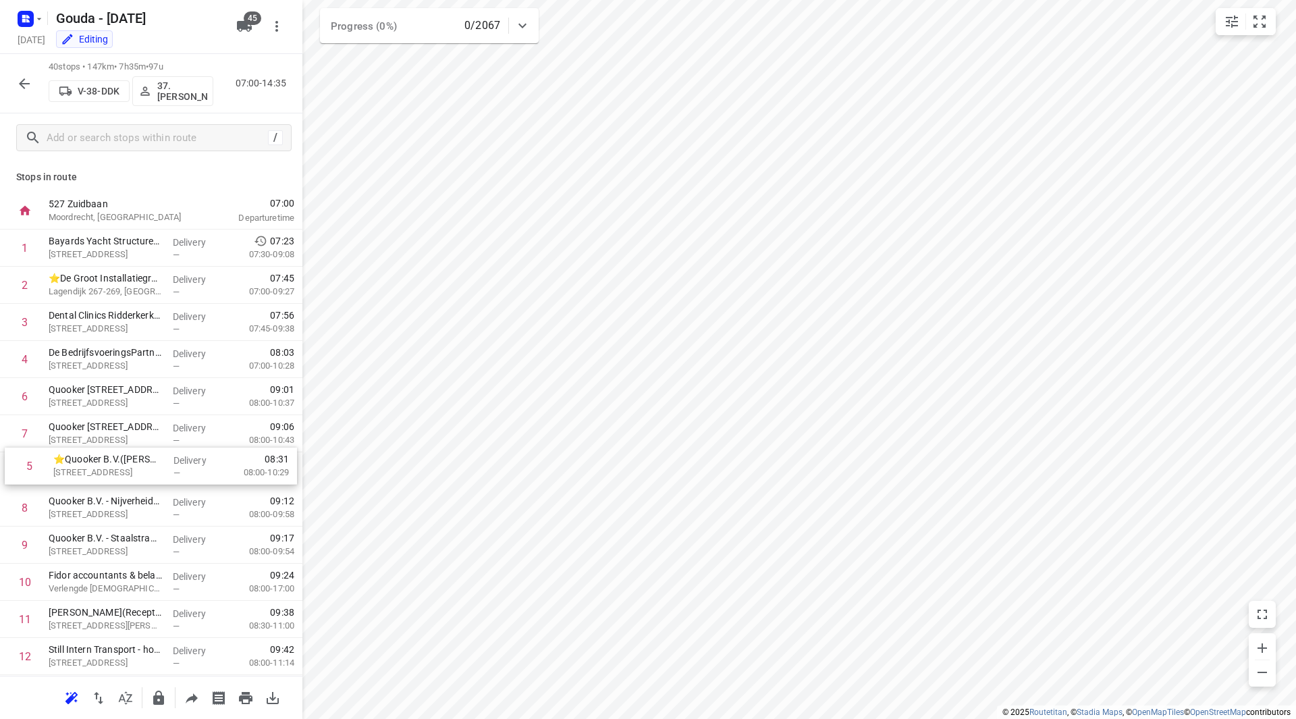
drag, startPoint x: 76, startPoint y: 395, endPoint x: 80, endPoint y: 469, distance: 74.4
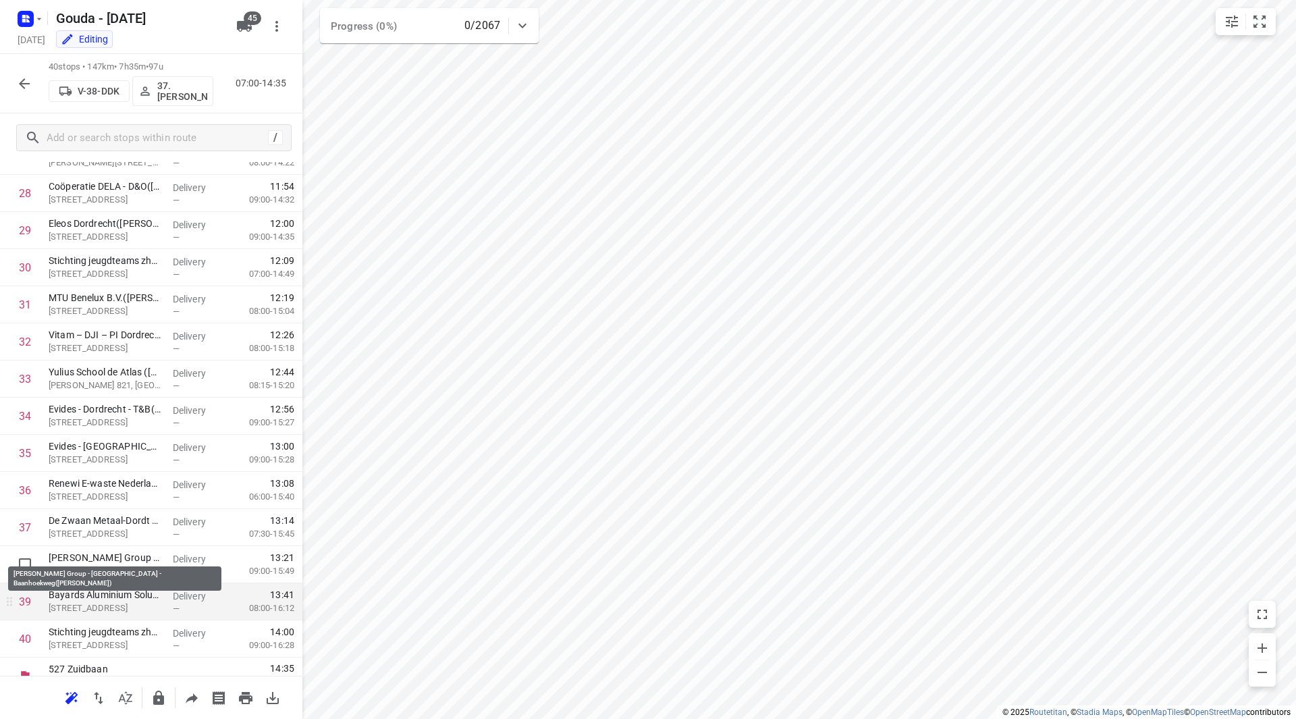
scroll to position [1076, 0]
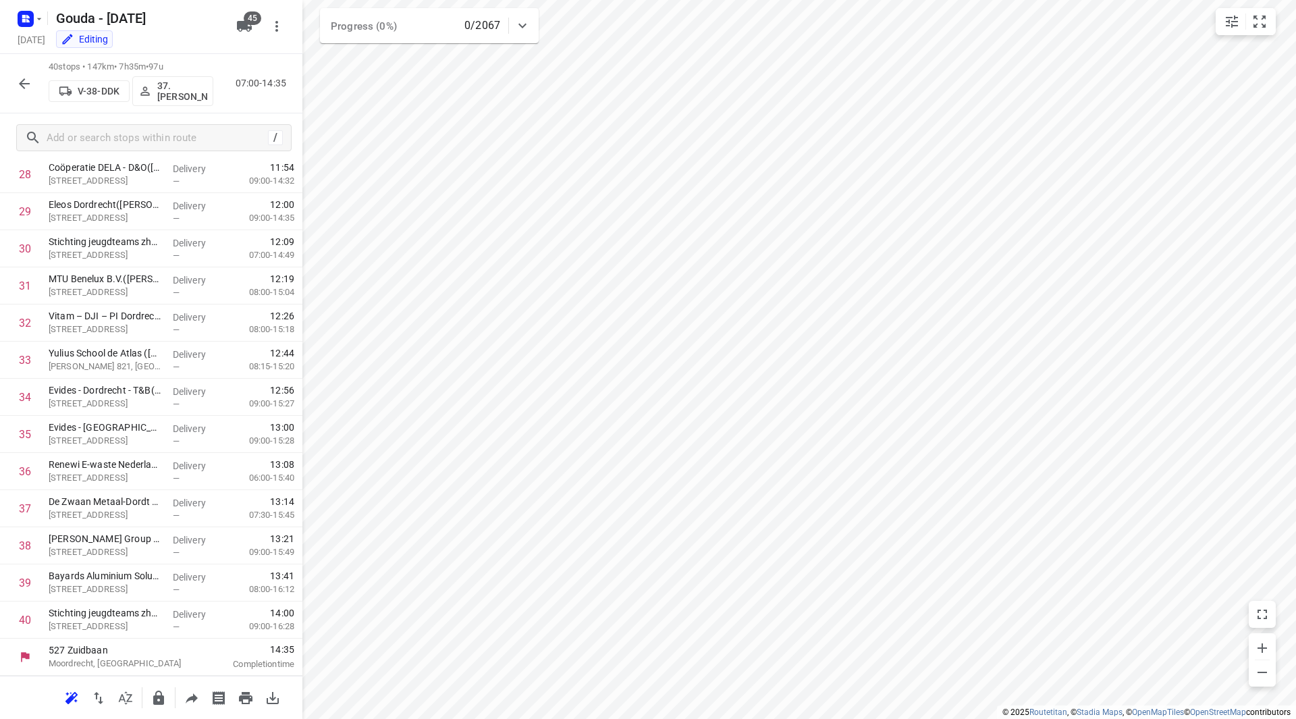
click at [27, 82] on icon "button" at bounding box center [24, 84] width 16 height 16
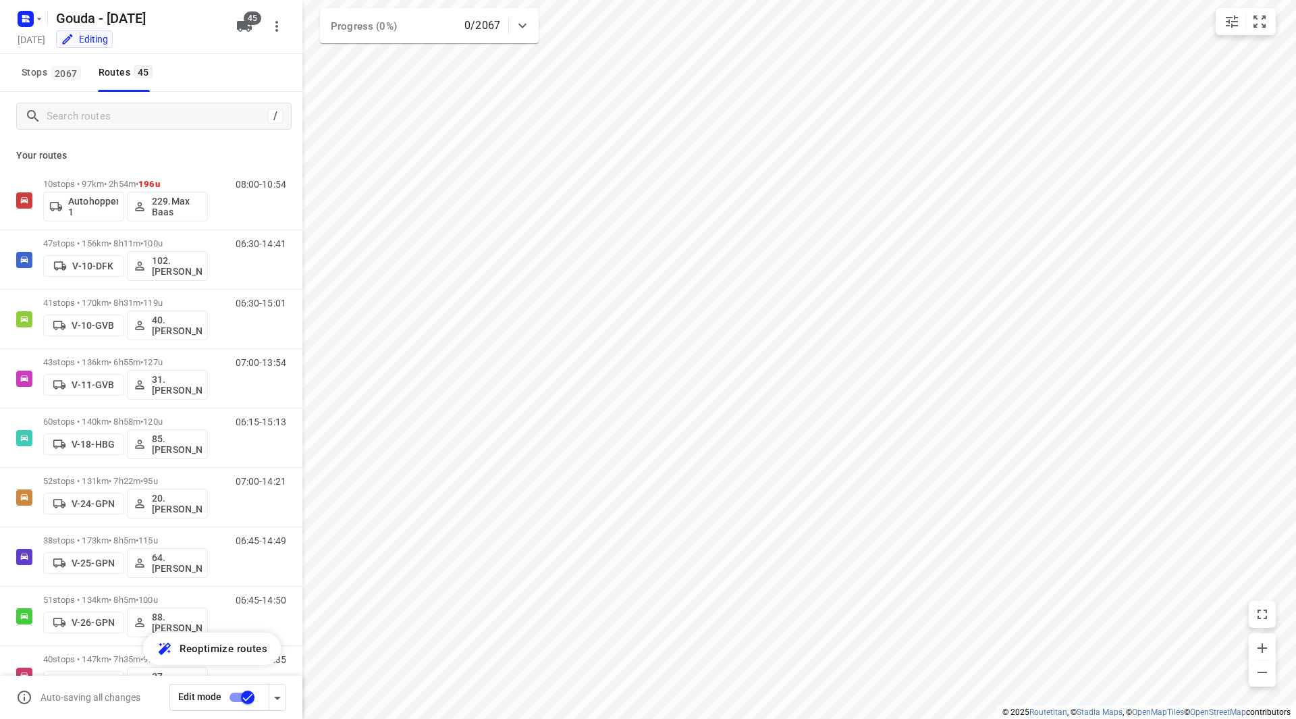
click at [284, 695] on icon "button" at bounding box center [277, 698] width 16 height 16
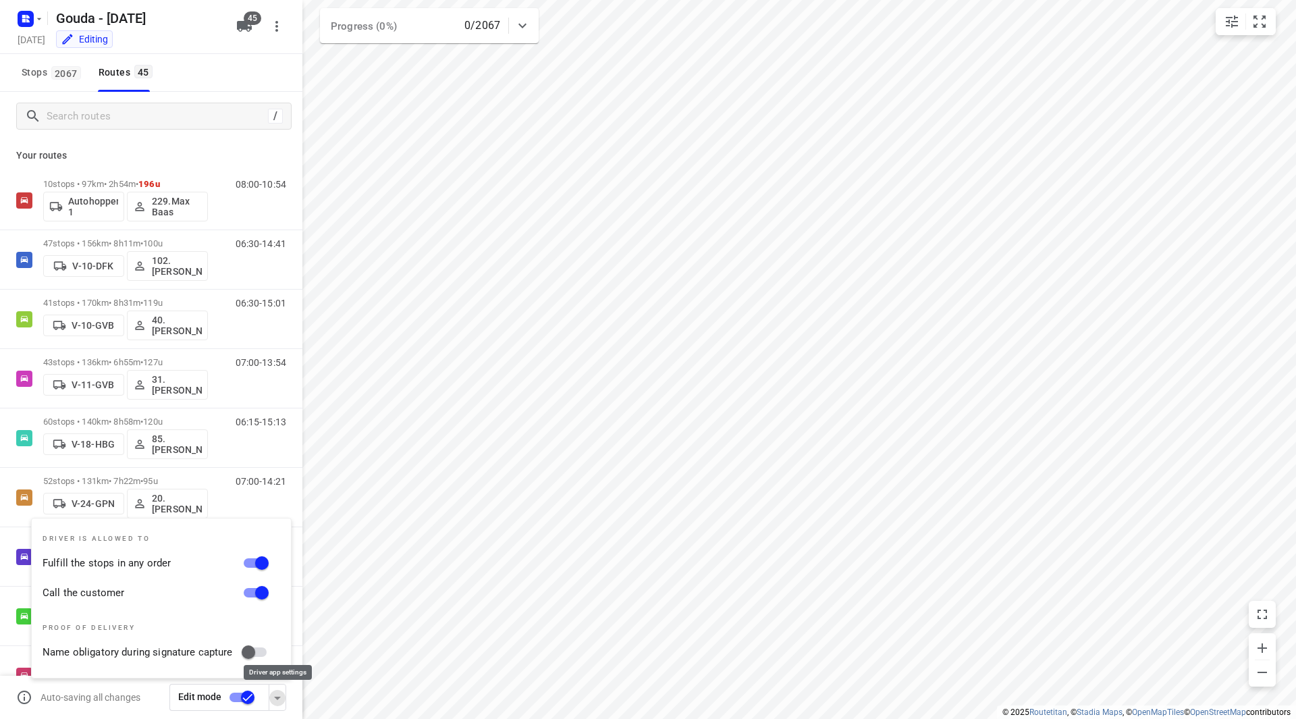
click at [284, 695] on icon "button" at bounding box center [277, 698] width 16 height 16
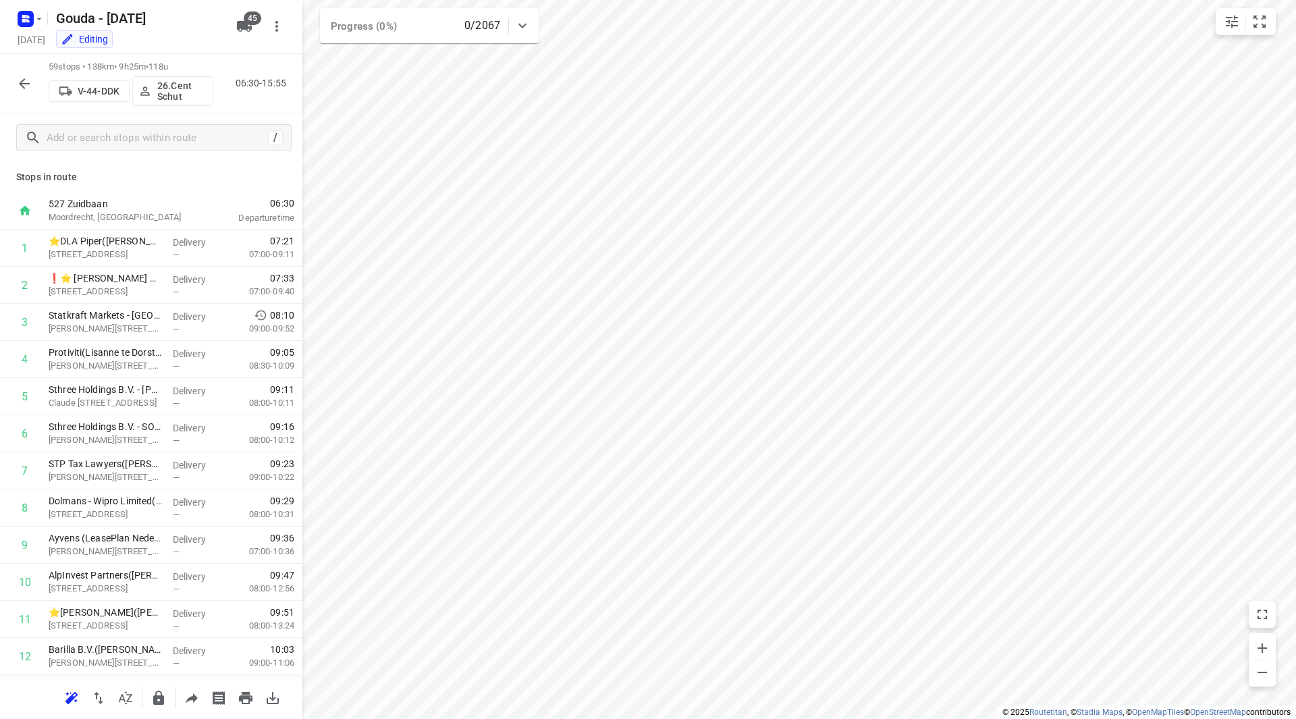
click at [29, 82] on icon "button" at bounding box center [24, 84] width 16 height 16
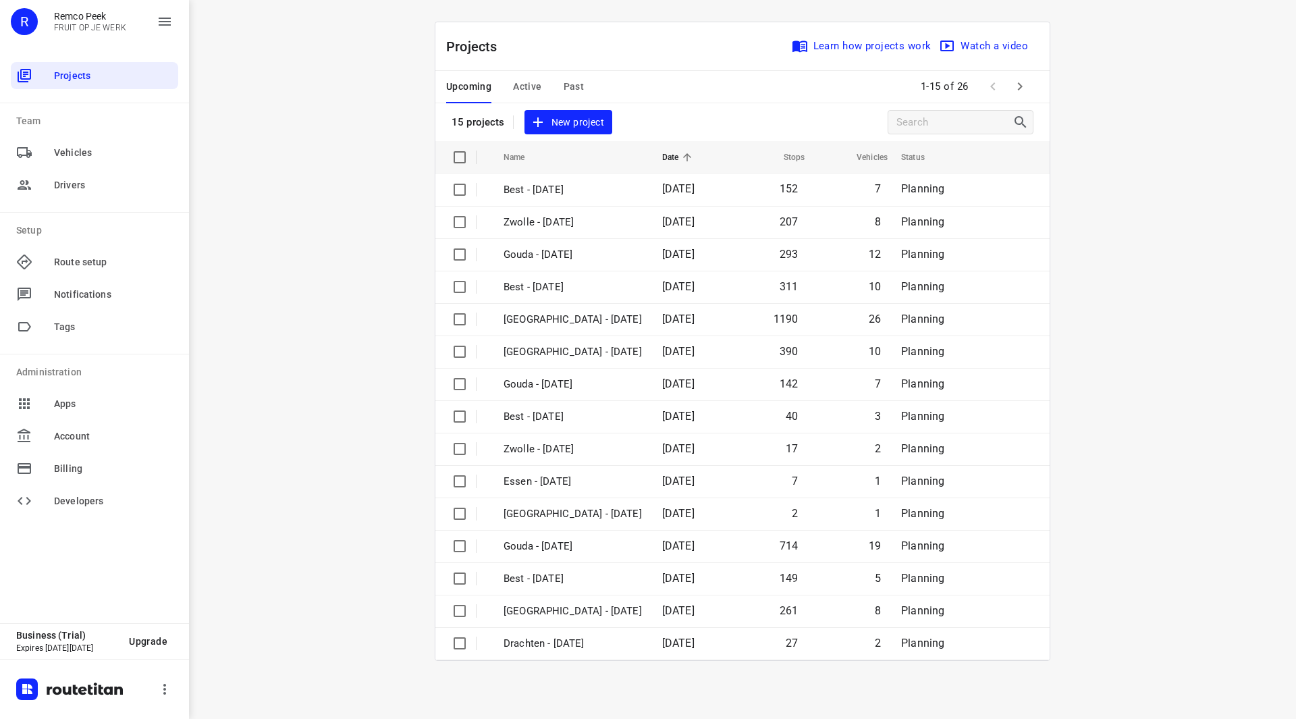
click at [1014, 84] on icon "button" at bounding box center [1020, 86] width 16 height 16
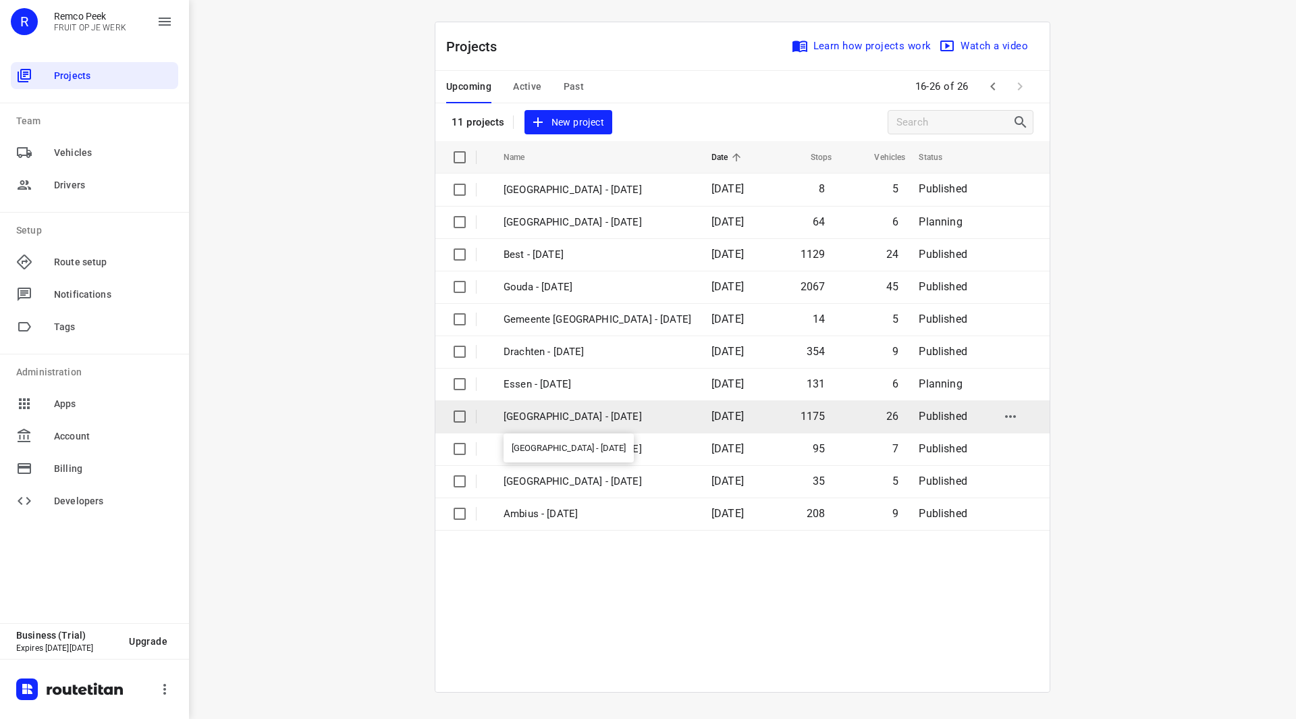
click at [577, 412] on p "[GEOGRAPHIC_DATA] - [DATE]" at bounding box center [598, 417] width 188 height 16
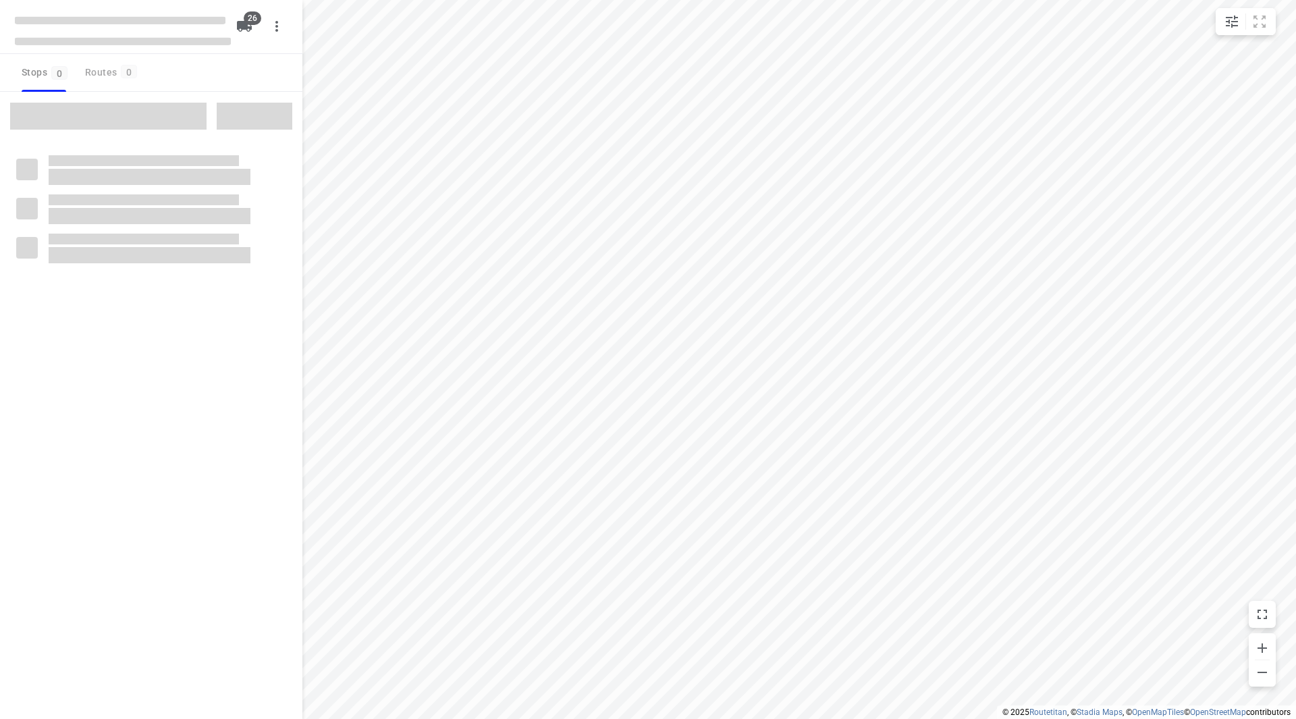
checkbox input "true"
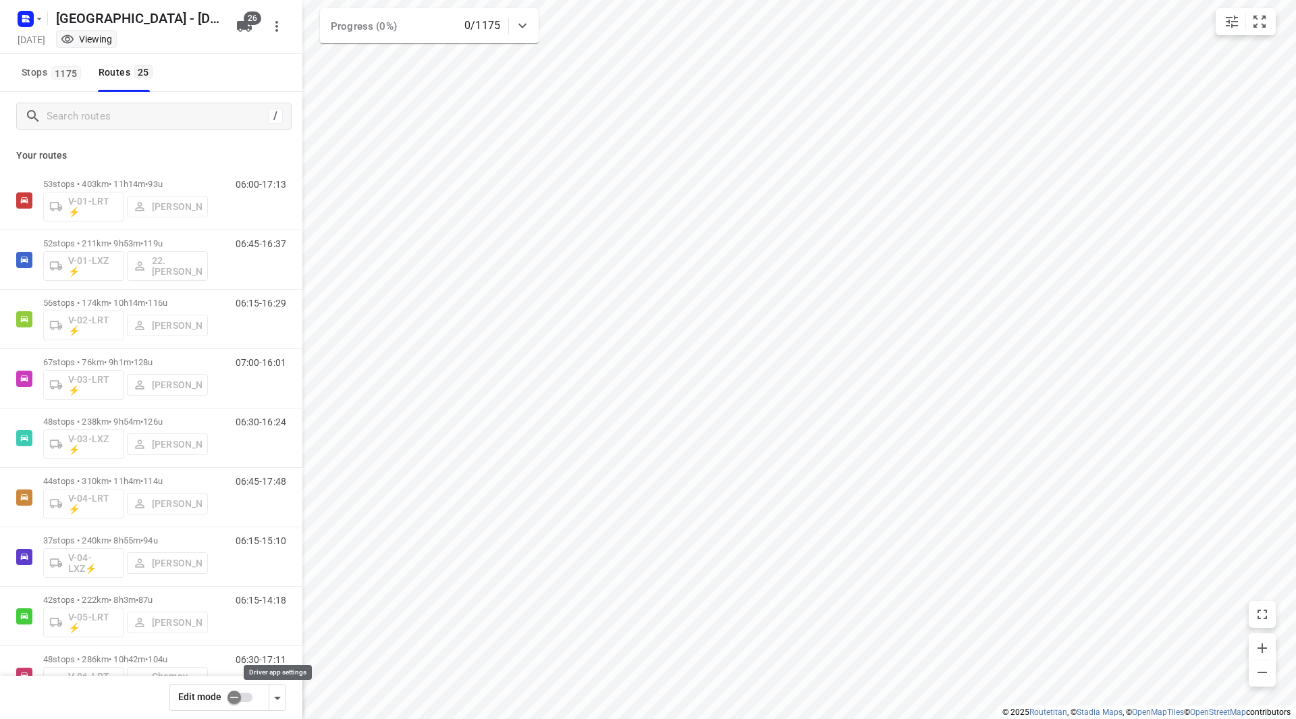
click at [277, 695] on icon "button" at bounding box center [277, 698] width 16 height 16
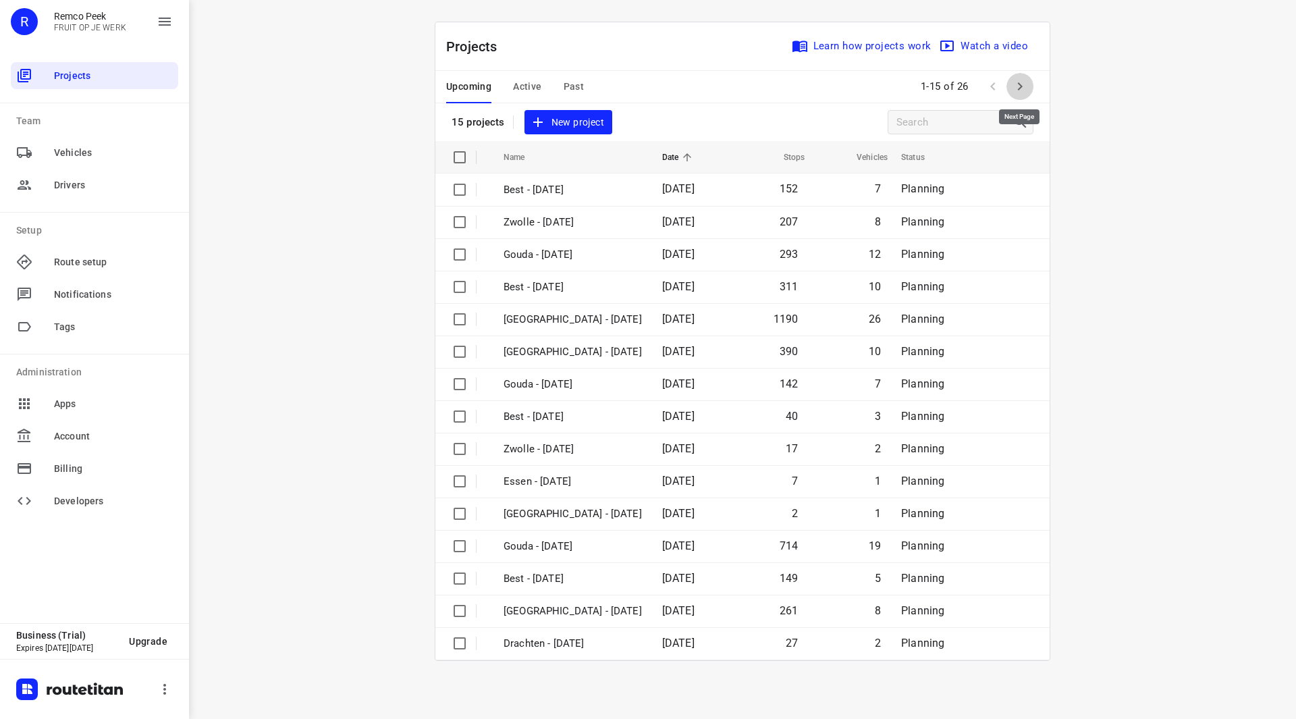
click at [1024, 88] on icon "button" at bounding box center [1020, 86] width 16 height 16
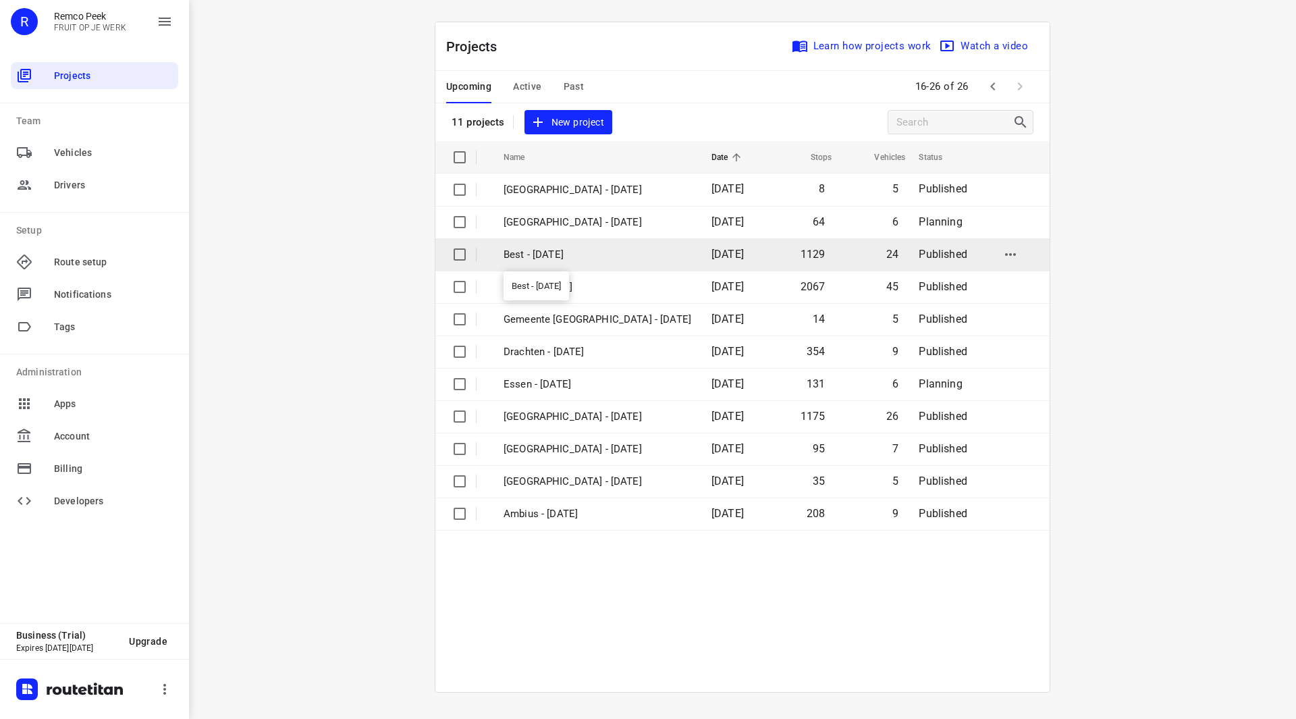
click at [592, 256] on p "Best - [DATE]" at bounding box center [598, 255] width 188 height 16
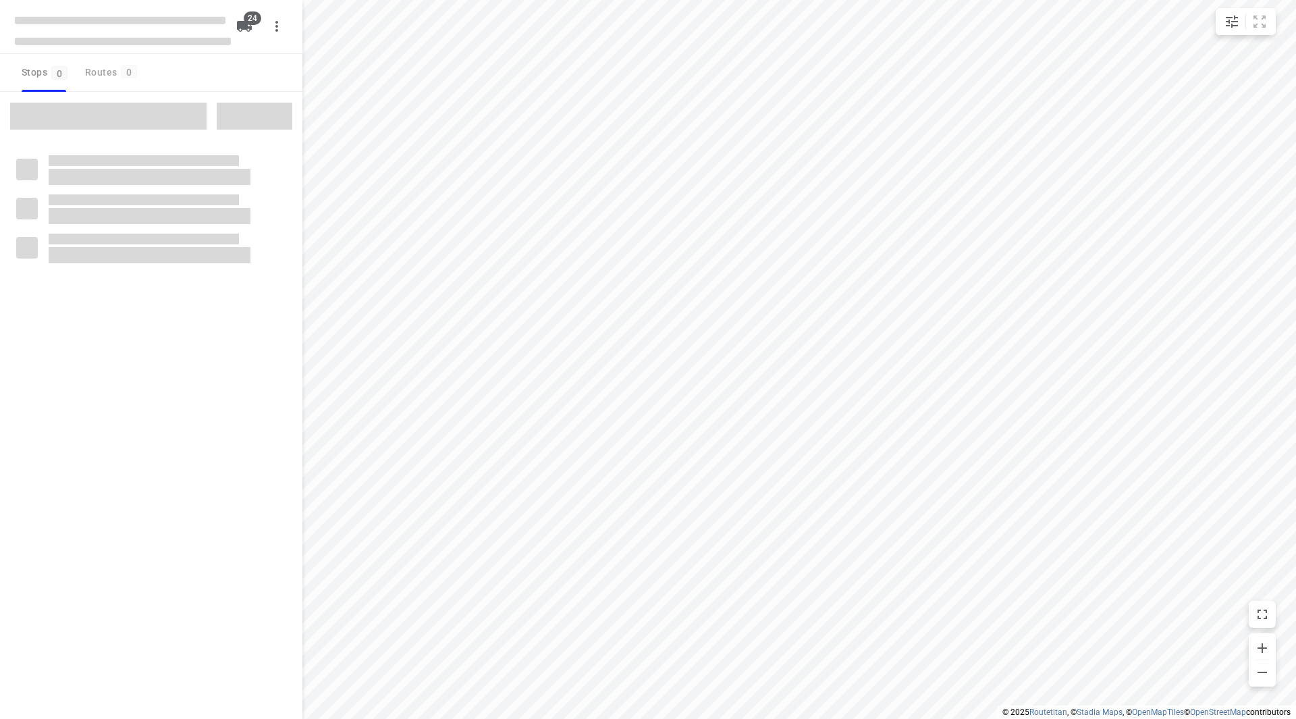
checkbox input "true"
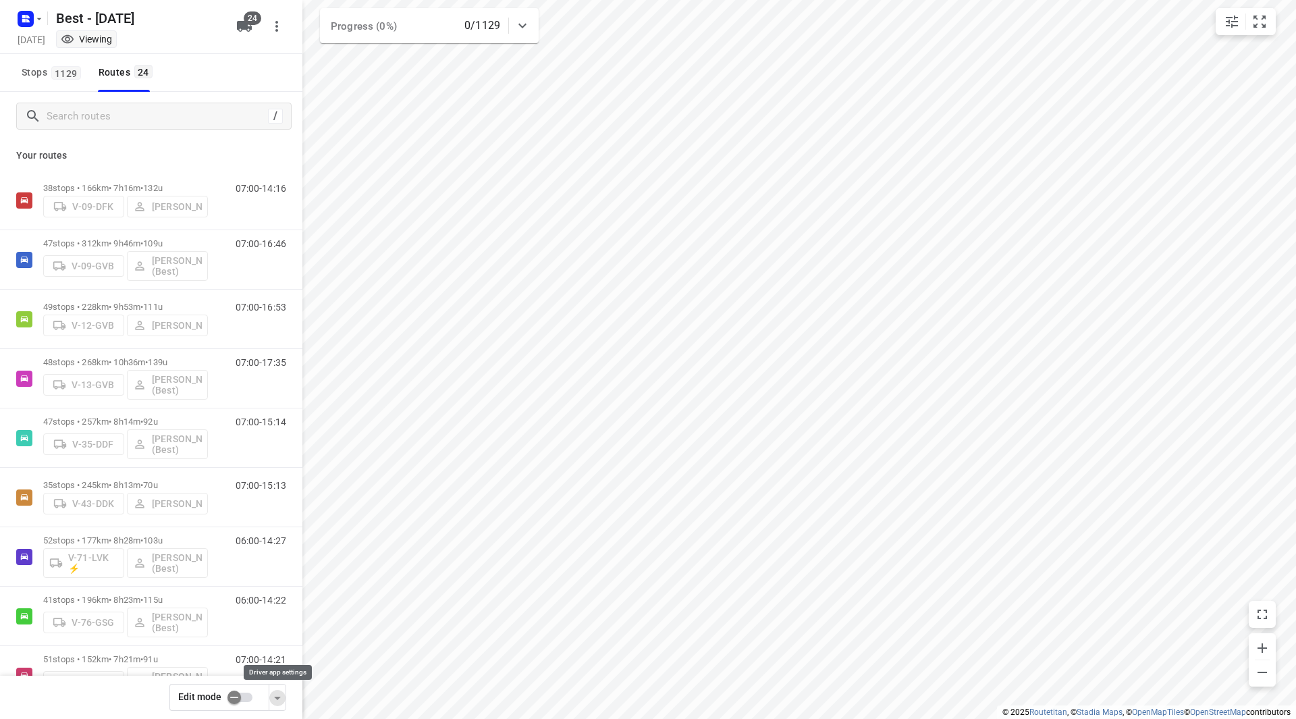
click at [277, 695] on icon "button" at bounding box center [277, 698] width 16 height 16
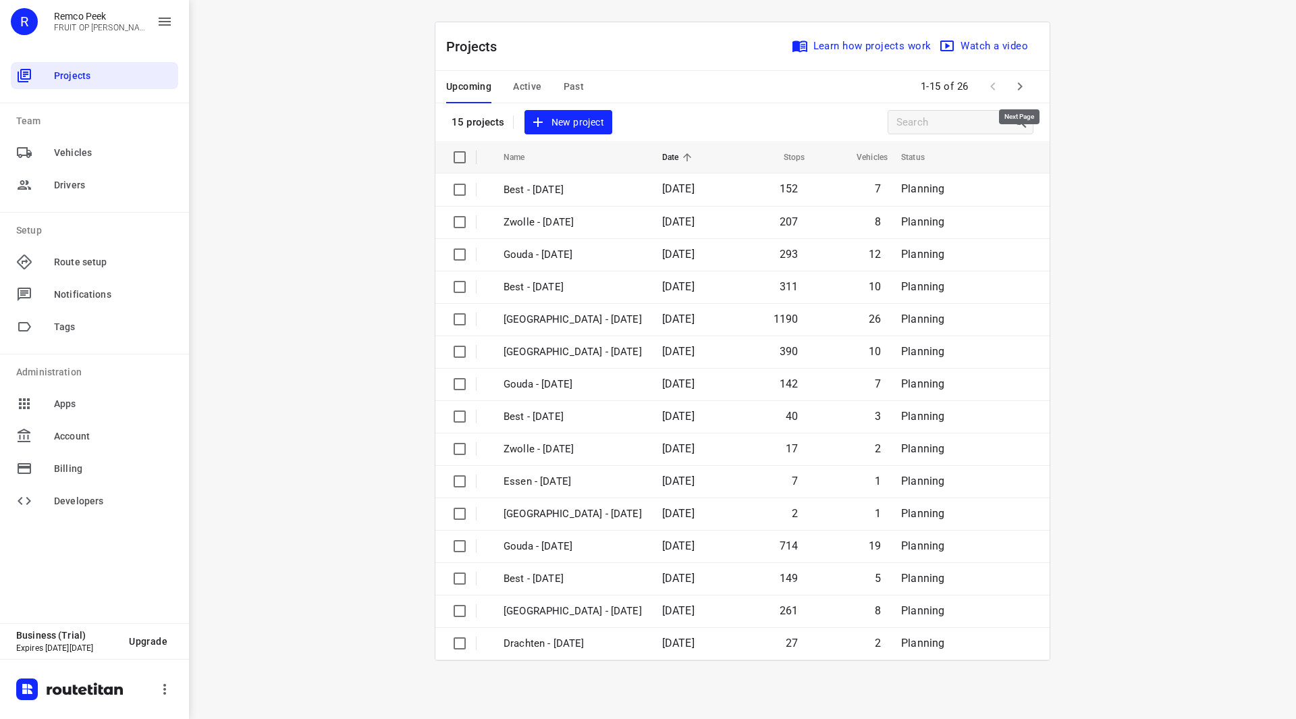
click at [1021, 86] on icon "button" at bounding box center [1020, 86] width 5 height 8
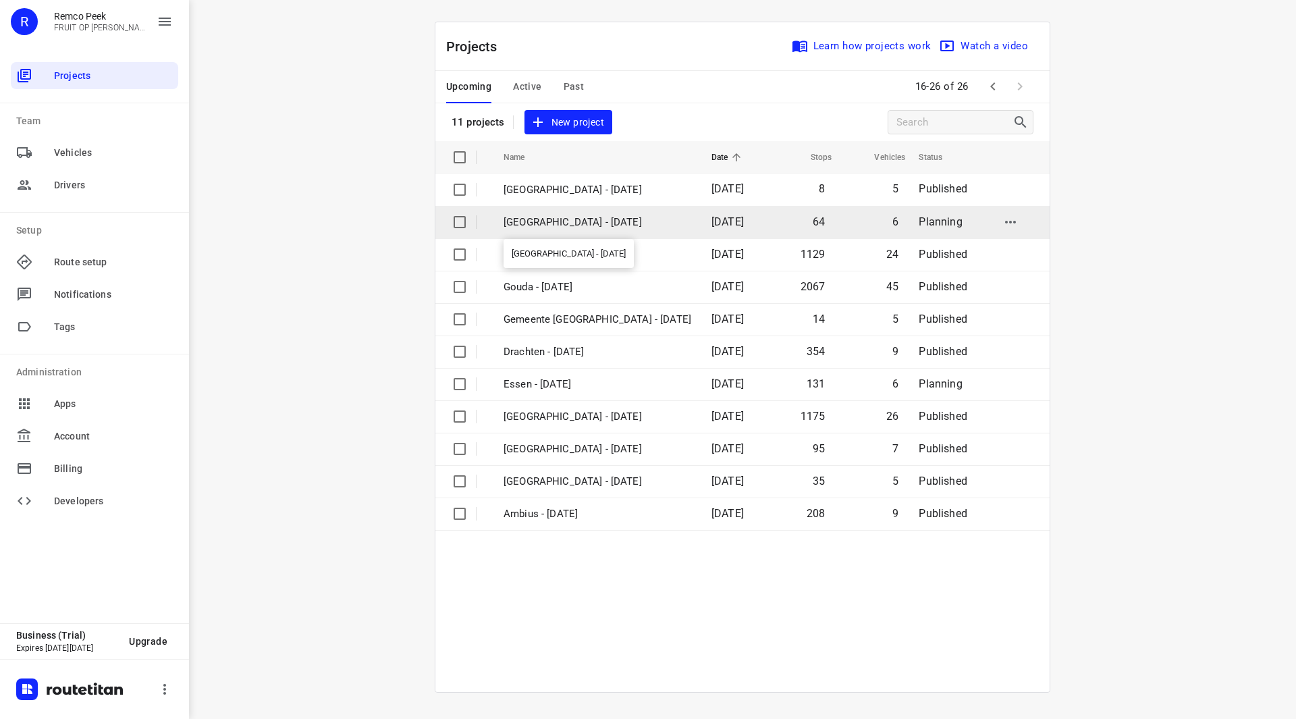
click at [599, 223] on p "[GEOGRAPHIC_DATA] - [DATE]" at bounding box center [598, 223] width 188 height 16
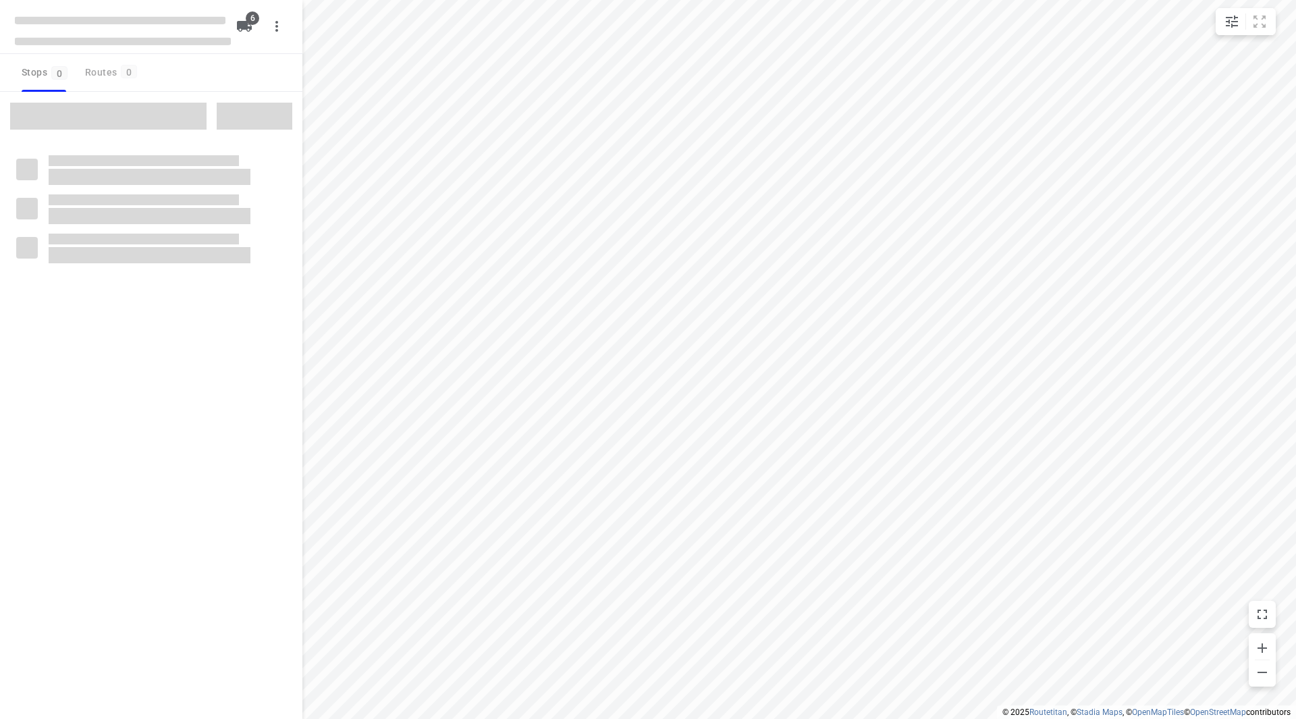
checkbox input "true"
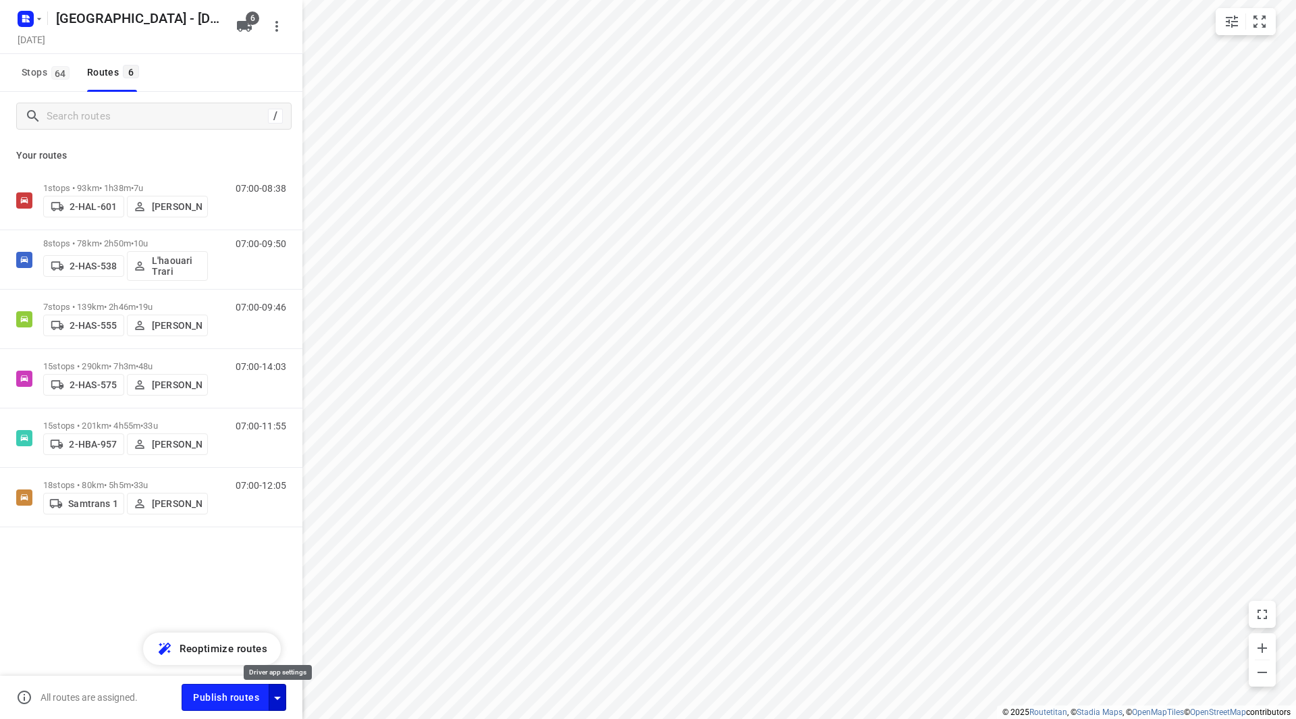
click at [278, 695] on icon "button" at bounding box center [277, 698] width 7 height 3
click at [252, 562] on input "Fulfill the stops in any order" at bounding box center [248, 563] width 77 height 26
checkbox input "true"
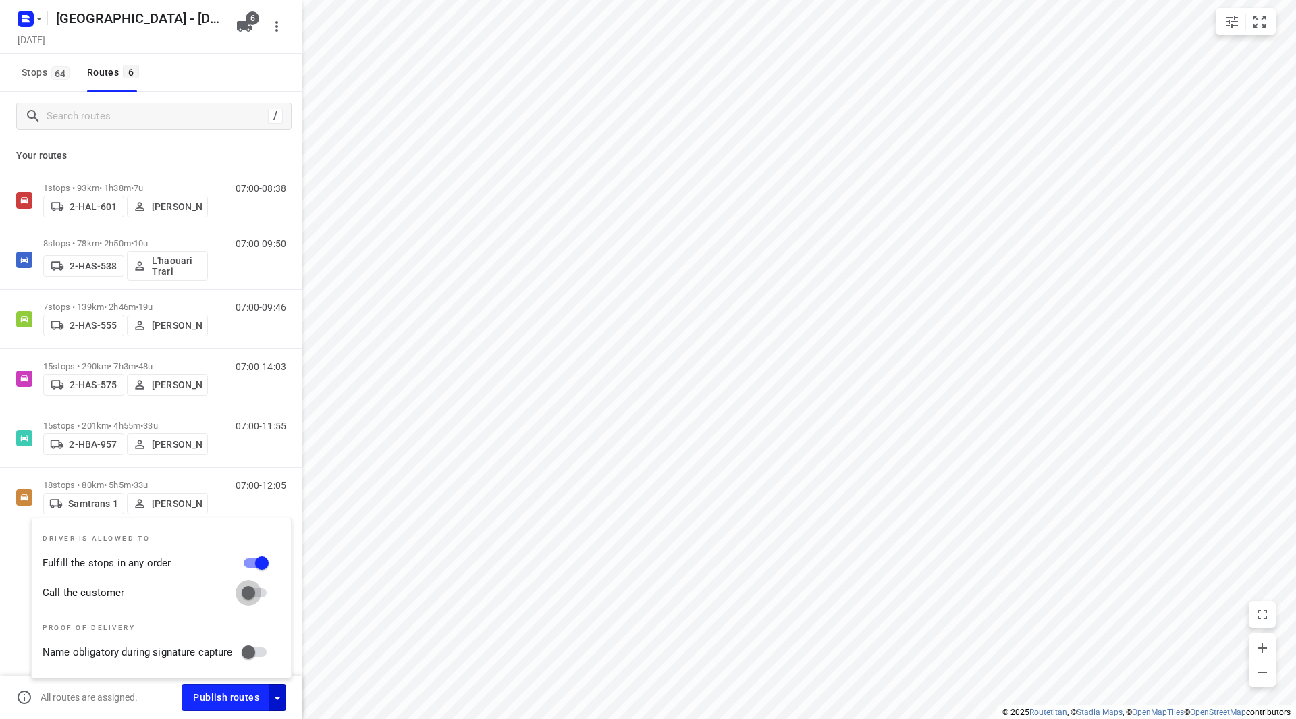
click at [252, 584] on input "Call the customer" at bounding box center [248, 593] width 77 height 26
checkbox input "true"
click at [220, 695] on button "Publish routes" at bounding box center [226, 697] width 88 height 26
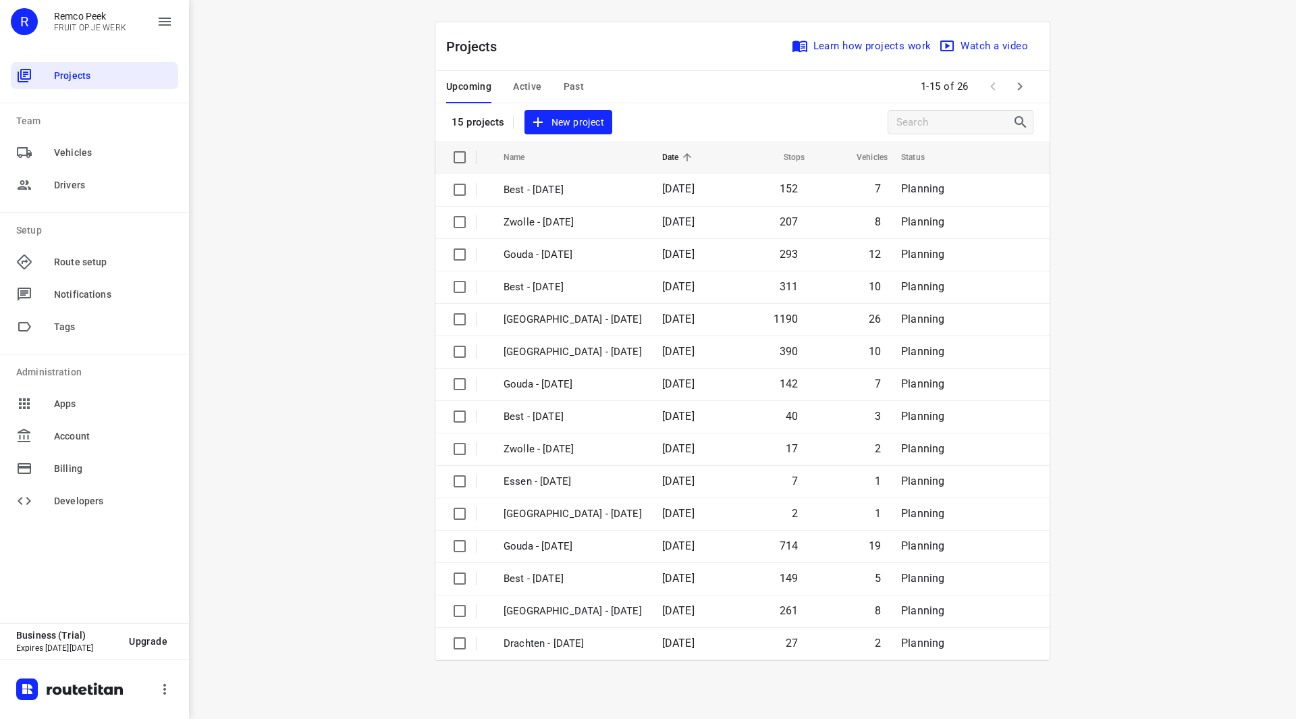
click at [519, 88] on span "Active" at bounding box center [527, 86] width 28 height 17
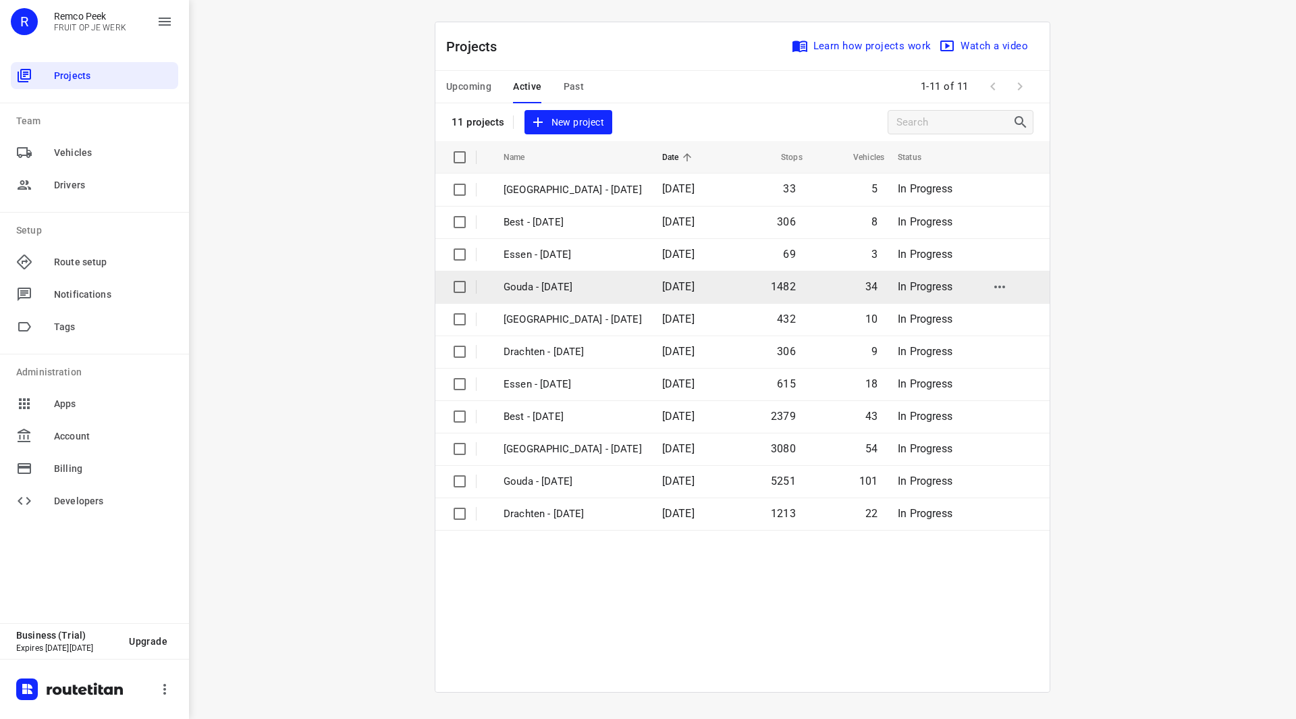
click at [554, 291] on p "Gouda - [DATE]" at bounding box center [573, 287] width 138 height 16
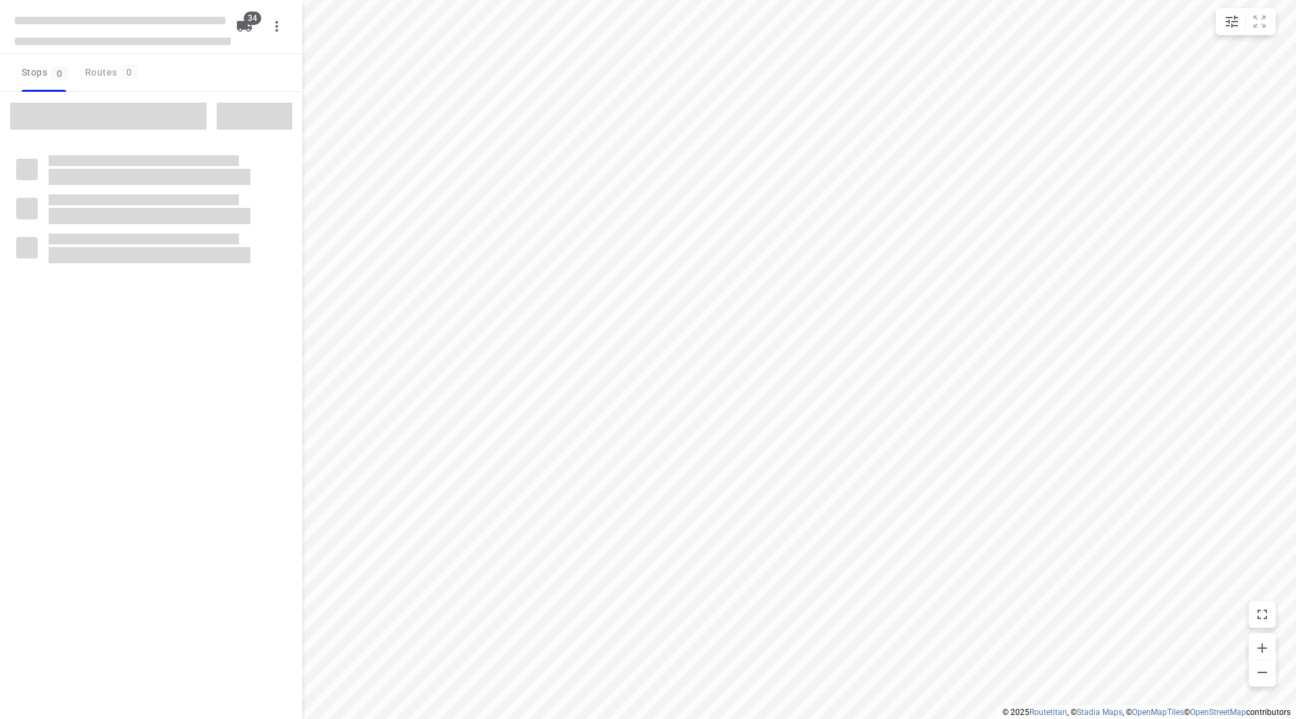
checkbox input "true"
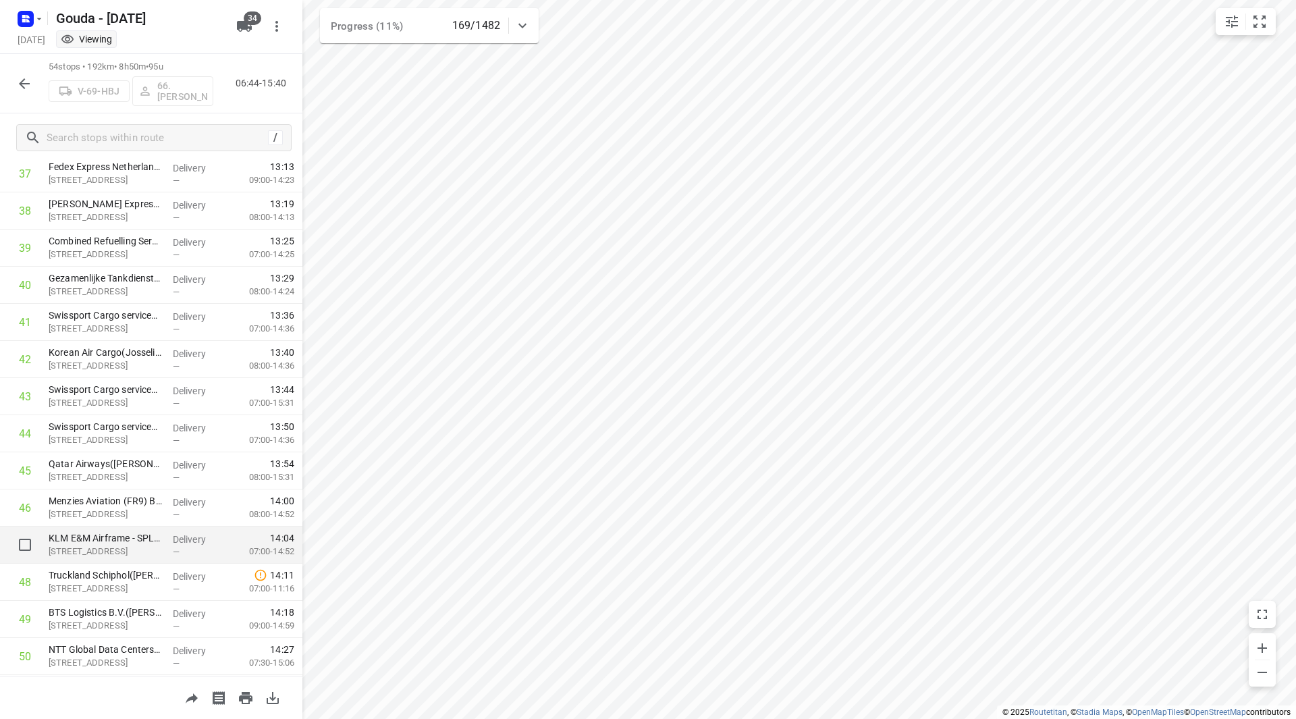
scroll to position [1326, 0]
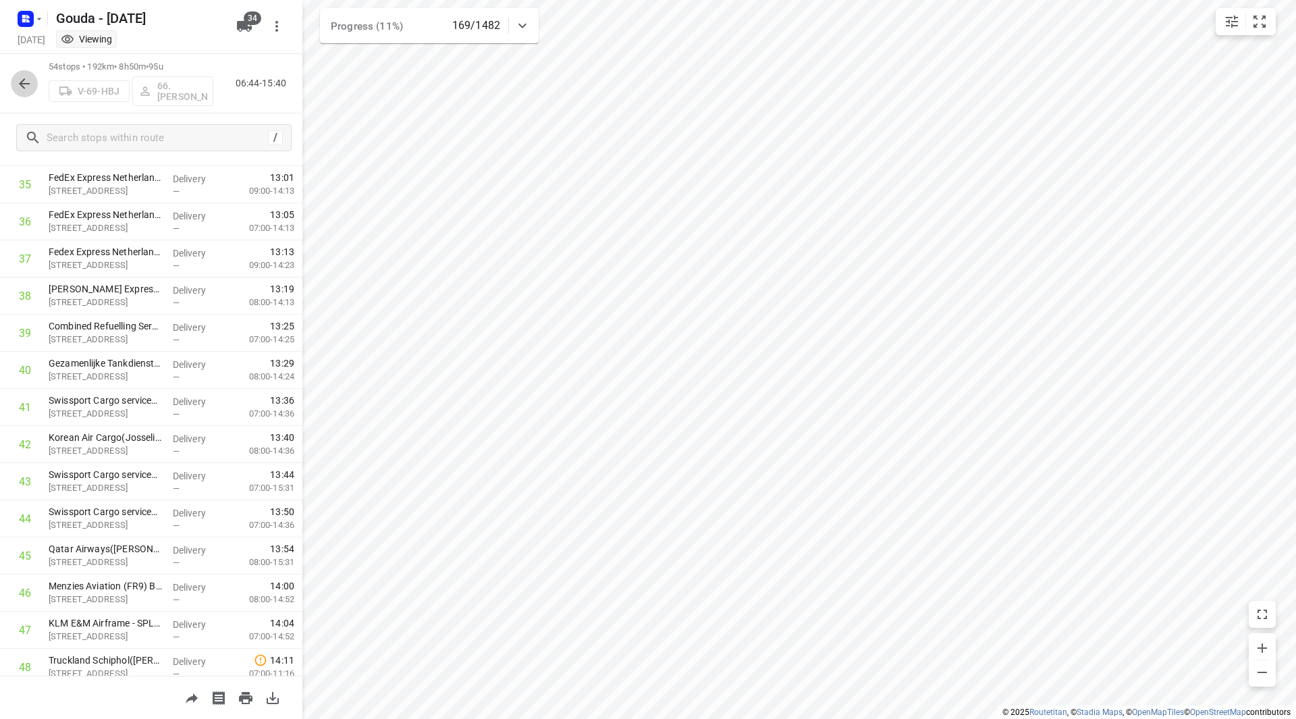
click at [20, 82] on icon "button" at bounding box center [24, 83] width 11 height 11
